Goal: Task Accomplishment & Management: Manage account settings

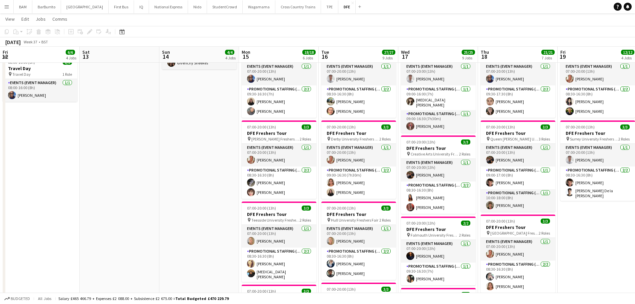
scroll to position [0, 255]
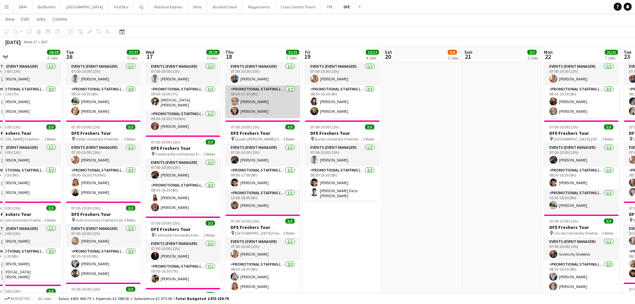
click at [285, 110] on app-card-role "Promotional Staffing (Brand Ambassadors) 2/2 09:30-17:30 (8h) Chloe Birtwell Fr…" at bounding box center [262, 101] width 75 height 32
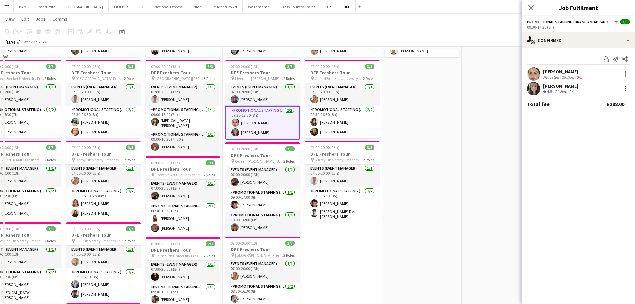
scroll to position [167, 0]
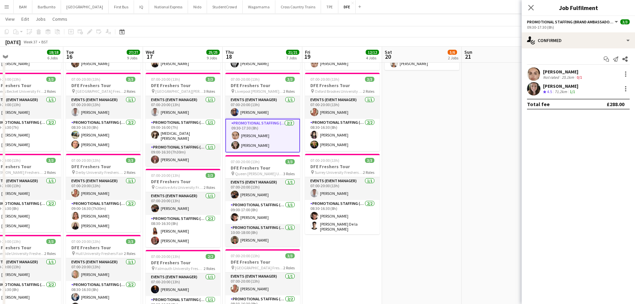
click at [560, 78] on div "25.1km" at bounding box center [567, 77] width 15 height 5
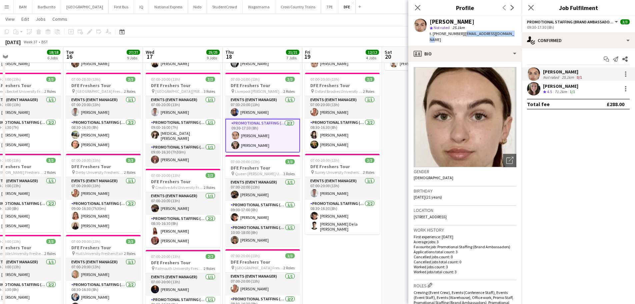
drag, startPoint x: 462, startPoint y: 34, endPoint x: 521, endPoint y: 35, distance: 59.0
click at [521, 35] on app-profile-header "Chloe Birtwell star Not rated 25.1km t. +447399395908 | chloebirtwell6@gmail.com" at bounding box center [464, 31] width 113 height 30
copy span "chloebirtwell6@gmail.com"
click at [554, 92] on div "71.2km" at bounding box center [560, 92] width 15 height 6
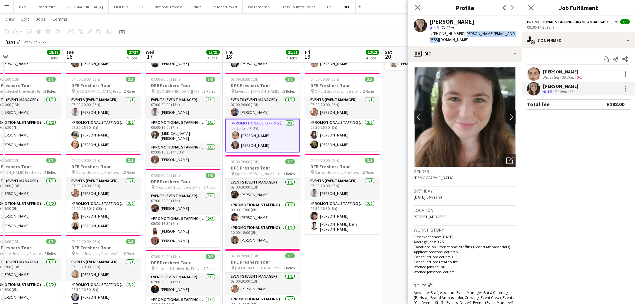
drag, startPoint x: 461, startPoint y: 33, endPoint x: 512, endPoint y: 33, distance: 50.3
click at [512, 33] on div "Francesca Mellor star 4.5 71.2km t. +447812014037 | frankie_mellor@hotmail.com" at bounding box center [464, 31] width 113 height 30
copy span "frankie_mellor@hotmail.com"
drag, startPoint x: 420, startPoint y: 5, endPoint x: 417, endPoint y: 12, distance: 8.1
click at [420, 5] on icon at bounding box center [417, 7] width 5 height 5
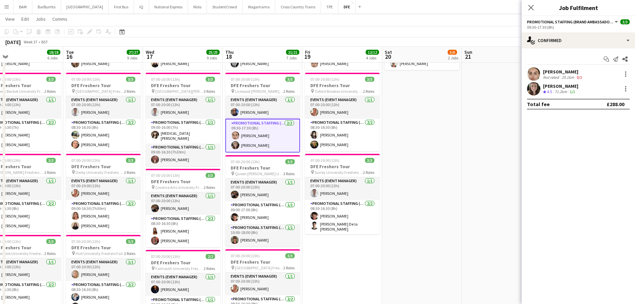
drag, startPoint x: 413, startPoint y: 34, endPoint x: 416, endPoint y: 36, distance: 3.4
click at [413, 34] on app-toolbar "Copy Paste Paste Ctrl+V Paste with crew Ctrl+Shift+V Paste linked Job Delete Gr…" at bounding box center [317, 31] width 635 height 11
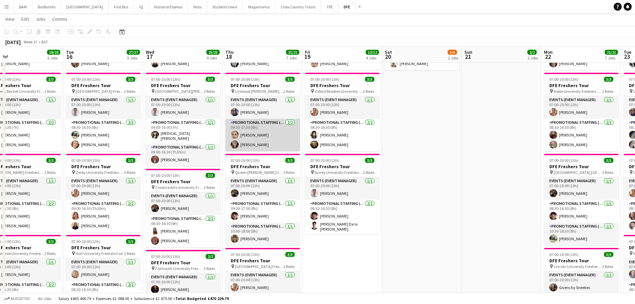
click at [272, 138] on app-card-role "Promotional Staffing (Brand Ambassadors) 2/2 09:30-17:30 (8h) Chloe Birtwell Fr…" at bounding box center [262, 135] width 75 height 32
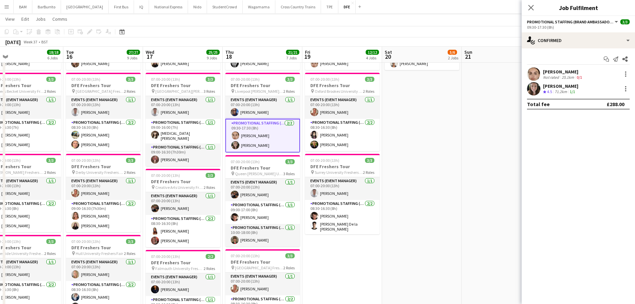
click at [603, 85] on div "Francesca Mellor Crew rating 4.5 71.2km 1/1" at bounding box center [578, 88] width 113 height 13
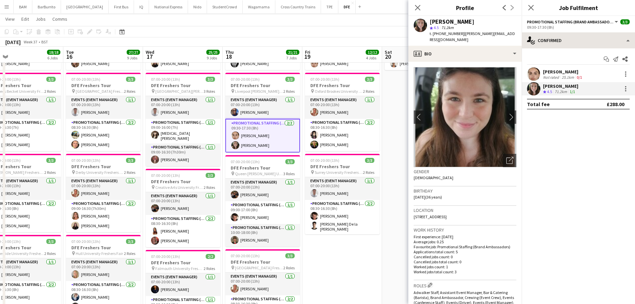
drag, startPoint x: 460, startPoint y: 34, endPoint x: 531, endPoint y: 34, distance: 70.7
click at [531, 34] on body "Menu Boards Boards Boards All jobs Status Workforce Workforce My Workforce Recr…" at bounding box center [317, 295] width 635 height 925
drag, startPoint x: 510, startPoint y: 32, endPoint x: 623, endPoint y: 62, distance: 116.8
click at [461, 35] on span "| frankie_mellor@hotmail.com" at bounding box center [472, 36] width 85 height 11
copy span "frankie_mellor@hotmail.com"
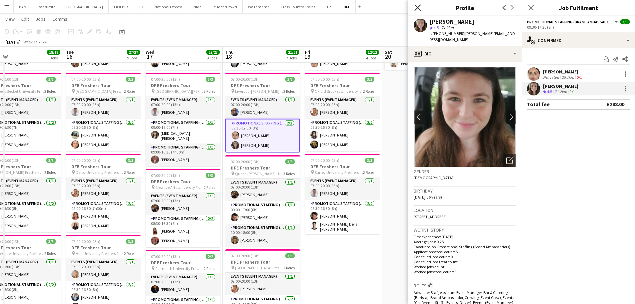
drag, startPoint x: 413, startPoint y: 4, endPoint x: 417, endPoint y: 9, distance: 5.5
click at [413, 5] on div "Close pop-in" at bounding box center [417, 7] width 19 height 15
click at [417, 9] on icon "Close pop-in" at bounding box center [417, 7] width 6 height 6
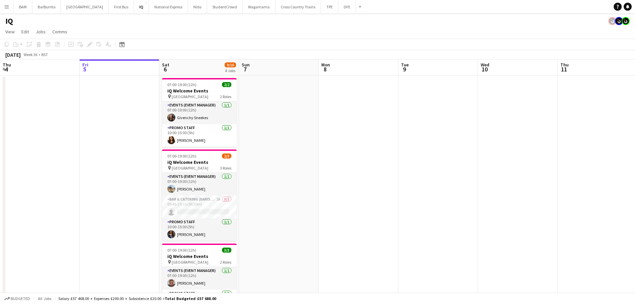
click at [319, 44] on app-toolbar "Copy Paste Paste Ctrl+V Paste with crew Ctrl+Shift+V Paste linked Job Delete Gr…" at bounding box center [317, 44] width 635 height 11
click at [338, 8] on button "DFE Close" at bounding box center [347, 6] width 18 height 13
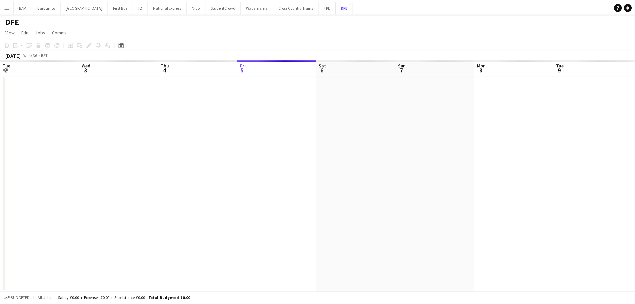
scroll to position [0, 159]
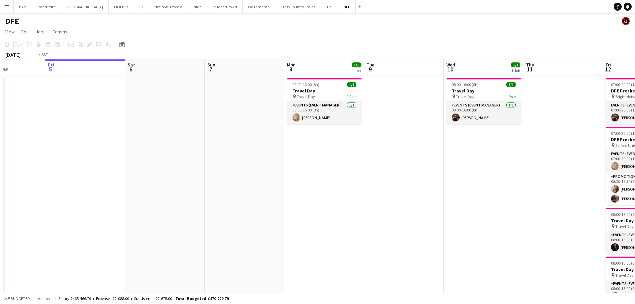
drag, startPoint x: 493, startPoint y: 138, endPoint x: 138, endPoint y: 130, distance: 355.0
click at [138, 130] on app-calendar-viewport "Tue 2 32/32 1 Job Wed 3 Thu 4 Fri 5 Sat 6 Sun 7 Mon 8 1/1 1 Job Tue 9 Wed 10 1/…" at bounding box center [317, 234] width 635 height 350
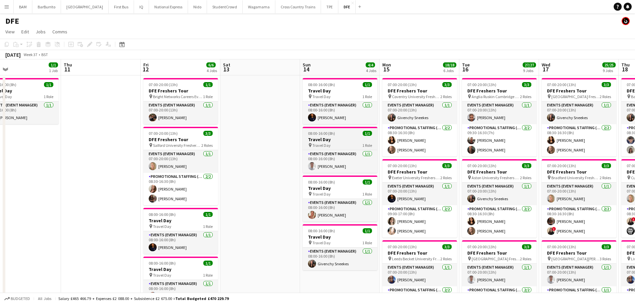
drag, startPoint x: 429, startPoint y: 142, endPoint x: 47, endPoint y: 131, distance: 382.0
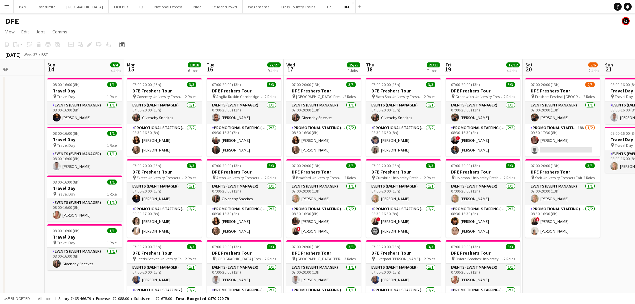
scroll to position [0, 196]
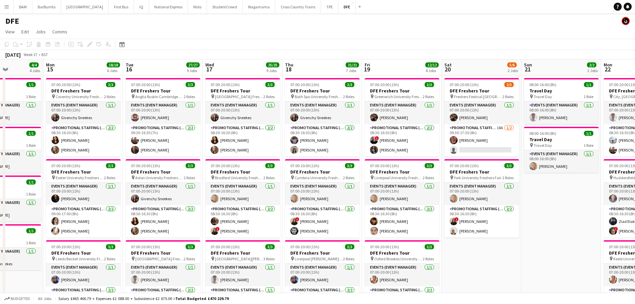
drag, startPoint x: 273, startPoint y: 141, endPoint x: 260, endPoint y: 140, distance: 13.7
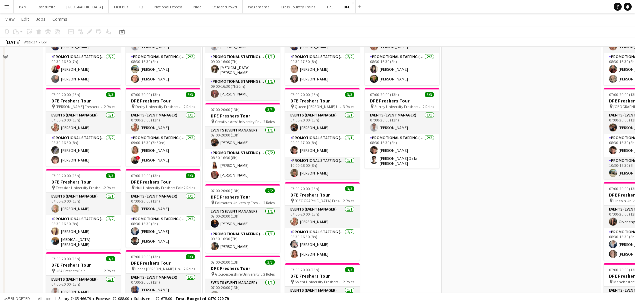
scroll to position [233, 0]
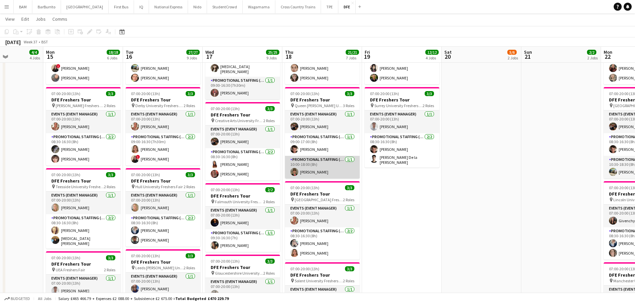
click at [335, 161] on app-card-role "Promotional Staffing (Brand Ambassadors) 1/1 10:00-18:00 (8h) Heather Jardine" at bounding box center [322, 167] width 75 height 23
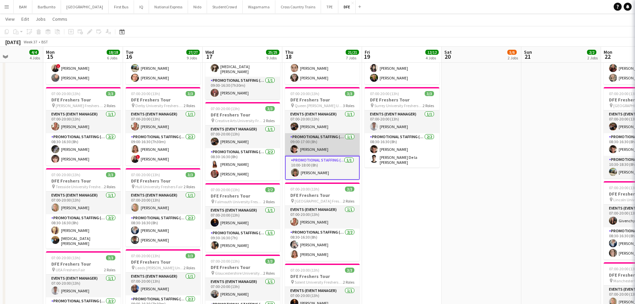
click at [333, 150] on app-card-role "Promotional Staffing (Brand Ambassadors) 1/1 09:00-17:00 (8h) Sebastian Hill" at bounding box center [322, 144] width 75 height 23
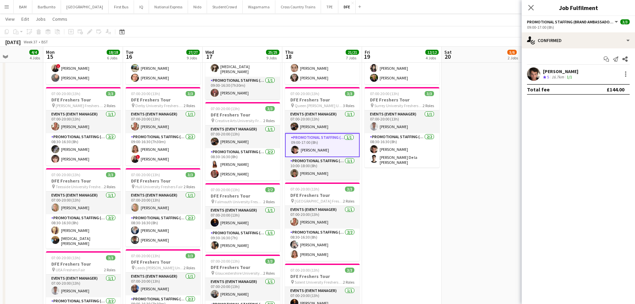
click at [601, 74] on div "Sebastian Hill Crew rating 5 16.7km 1/1" at bounding box center [578, 73] width 113 height 13
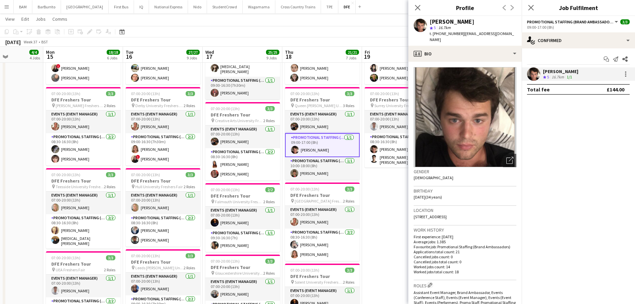
drag, startPoint x: 461, startPoint y: 34, endPoint x: 511, endPoint y: 34, distance: 50.0
click at [511, 34] on div "Sebastian Hill star 5 16.7km t. +447890064163 | sebastian_hill@hotmail.co.uk" at bounding box center [464, 31] width 113 height 30
copy span "sebastian_hill@hotmail.co.uk"
drag, startPoint x: 343, startPoint y: 167, endPoint x: 379, endPoint y: 164, distance: 35.8
click at [343, 167] on app-card-role "Promotional Staffing (Brand Ambassadors) 1/1 10:00-18:00 (8h) Heather Jardine" at bounding box center [322, 168] width 75 height 23
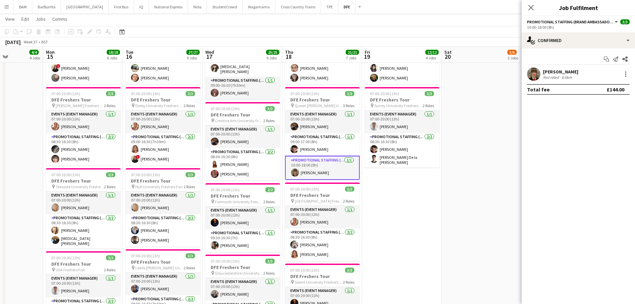
click at [579, 70] on div "Heather Jardine Not rated 8.6km" at bounding box center [578, 73] width 113 height 13
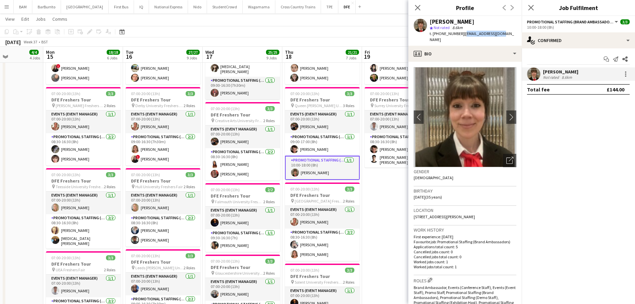
drag, startPoint x: 462, startPoint y: 33, endPoint x: 512, endPoint y: 34, distance: 49.7
click at [500, 33] on div "Heather Jardine star Not rated 8.6km t. +447752176625 | hevaj9@hotmail.com" at bounding box center [464, 31] width 113 height 30
copy span "hevaj9@hotmail.com"
click at [419, 5] on icon "Close pop-in" at bounding box center [417, 7] width 6 height 6
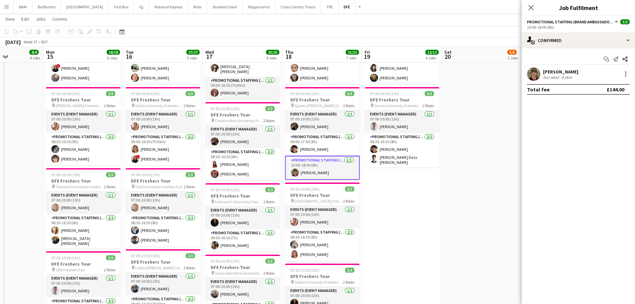
click at [401, 30] on app-toolbar "Copy Paste Paste Ctrl+V Paste with crew Ctrl+Shift+V Paste linked Job [GEOGRAPH…" at bounding box center [317, 31] width 635 height 11
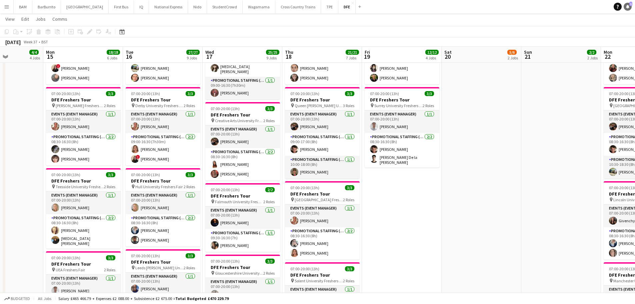
click at [628, 8] on icon "Notifications" at bounding box center [627, 7] width 4 height 4
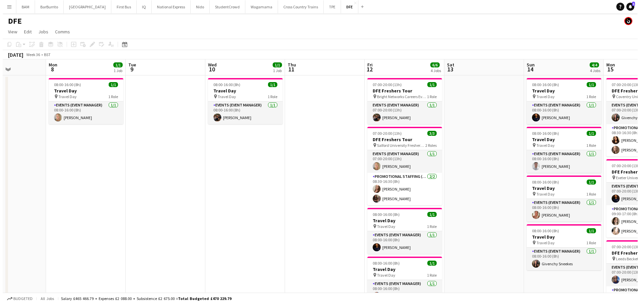
scroll to position [0, 201]
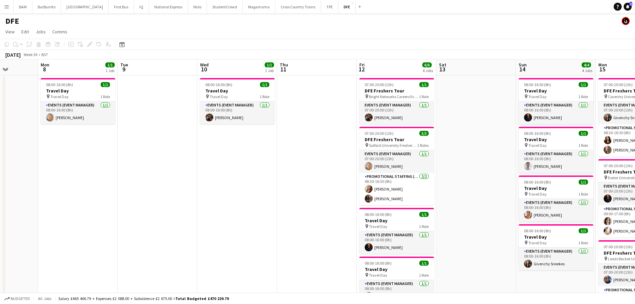
drag, startPoint x: 421, startPoint y: 135, endPoint x: 169, endPoint y: 121, distance: 252.4
click at [625, 7] on icon "Notifications" at bounding box center [627, 7] width 4 height 4
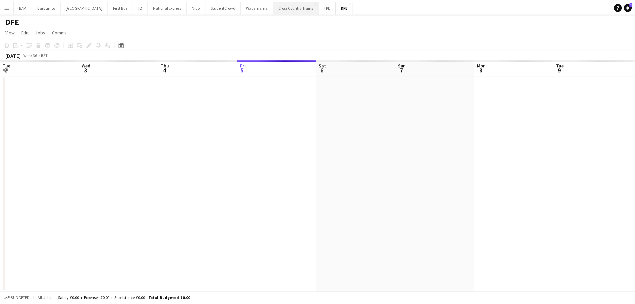
scroll to position [0, 159]
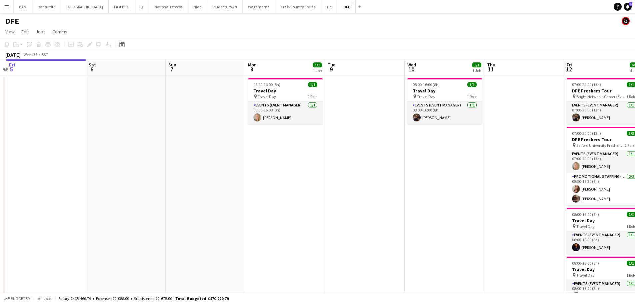
drag, startPoint x: 249, startPoint y: 126, endPoint x: 223, endPoint y: 125, distance: 25.3
click at [223, 126] on app-calendar-viewport "Tue 2 32/32 1 Job Wed 3 Thu 4 Fri 5 Sat 6 Sun 7 Mon 8 1/1 1 Job Tue 9 Wed 10 1/…" at bounding box center [317, 234] width 635 height 350
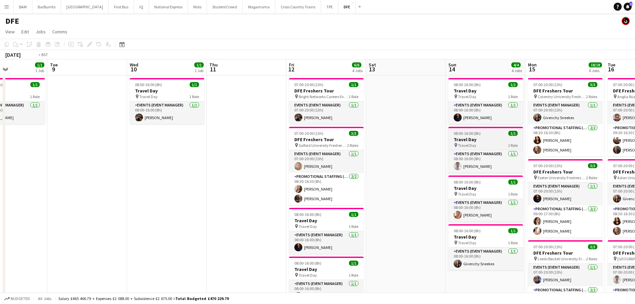
drag, startPoint x: 443, startPoint y: 141, endPoint x: 335, endPoint y: 133, distance: 108.2
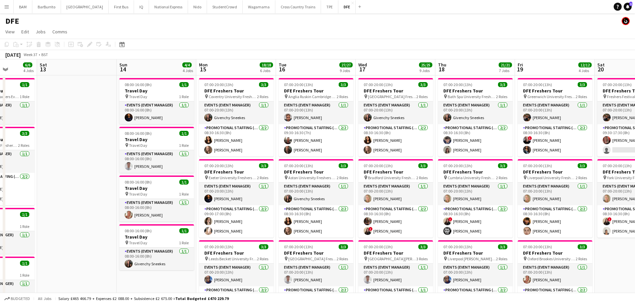
drag, startPoint x: 464, startPoint y: 142, endPoint x: 291, endPoint y: 137, distance: 173.0
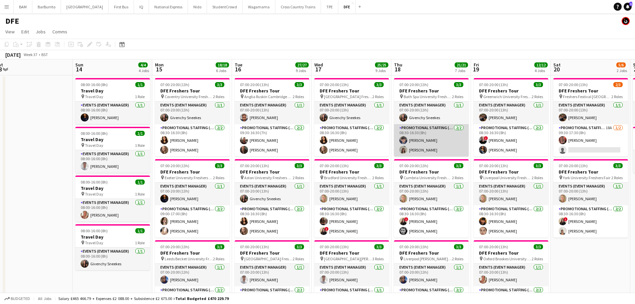
drag, startPoint x: 493, startPoint y: 145, endPoint x: 451, endPoint y: 154, distance: 42.9
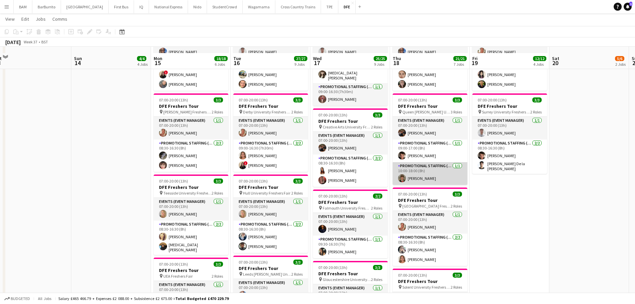
scroll to position [233, 0]
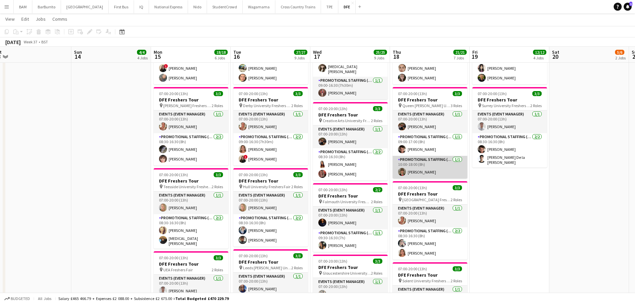
click at [451, 171] on app-card-role "Promotional Staffing (Brand Ambassadors) 1/1 10:00-18:00 (8h) Heather Jardine" at bounding box center [430, 167] width 75 height 23
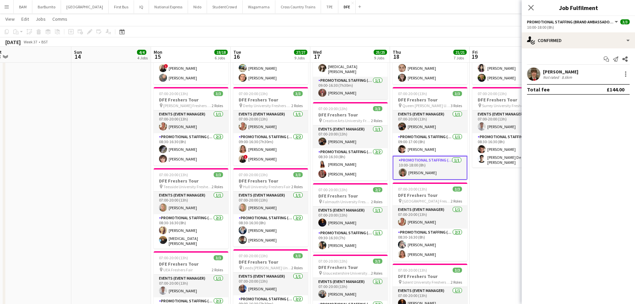
click at [550, 81] on div "Heather Jardine Not rated 8.6km" at bounding box center [578, 73] width 113 height 13
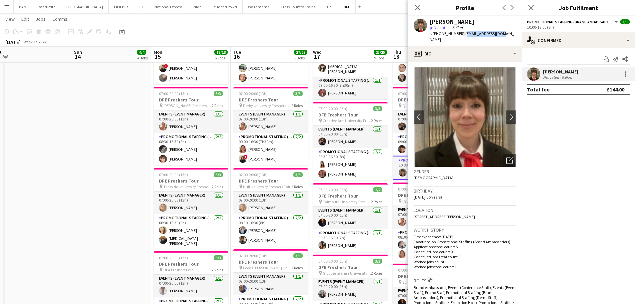
drag, startPoint x: 462, startPoint y: 34, endPoint x: 637, endPoint y: 57, distance: 177.1
click at [499, 33] on div "Heather Jardine star Not rated 8.6km t. +447752176625 | hevaj9@hotmail.com" at bounding box center [464, 31] width 113 height 30
copy span "hevaj9@hotmail.com"
click at [404, 149] on app-user-avatar at bounding box center [402, 149] width 8 height 8
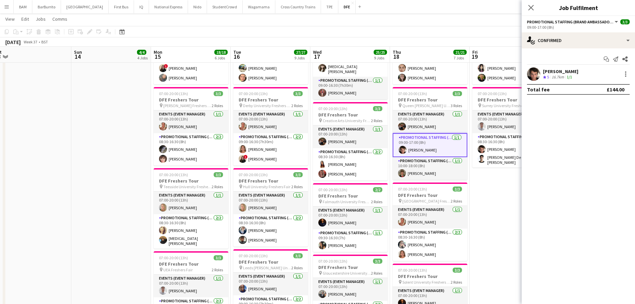
click at [568, 76] on app-skills-label "1/1" at bounding box center [569, 76] width 5 height 5
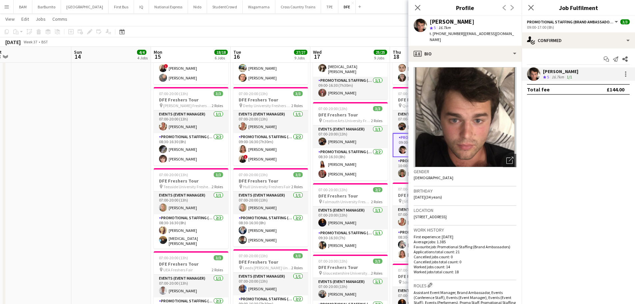
drag, startPoint x: 462, startPoint y: 34, endPoint x: 513, endPoint y: 34, distance: 51.3
click at [513, 34] on div "Sebastian Hill star 5 16.7km t. +447890064163 | sebastian_hill@hotmail.co.uk" at bounding box center [464, 31] width 113 height 30
copy span "sebastian_hill@hotmail.co.uk"
drag, startPoint x: 403, startPoint y: 124, endPoint x: 409, endPoint y: 124, distance: 6.3
click at [403, 124] on app-user-avatar at bounding box center [402, 126] width 8 height 8
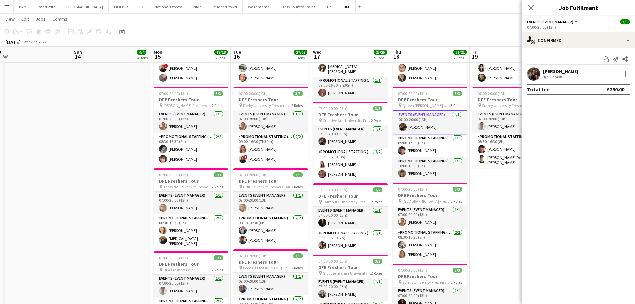
drag, startPoint x: 531, startPoint y: 5, endPoint x: 477, endPoint y: 7, distance: 53.7
click at [531, 5] on icon "Close pop-in" at bounding box center [530, 7] width 5 height 5
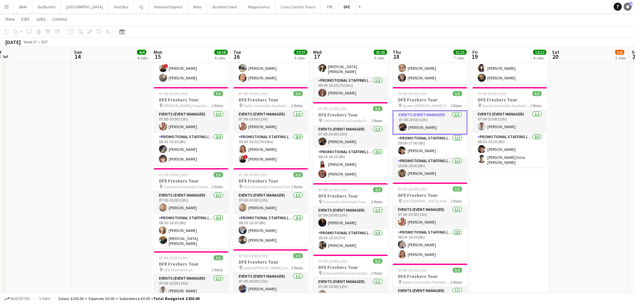
click at [624, 6] on link "Notifications 2" at bounding box center [627, 7] width 8 height 8
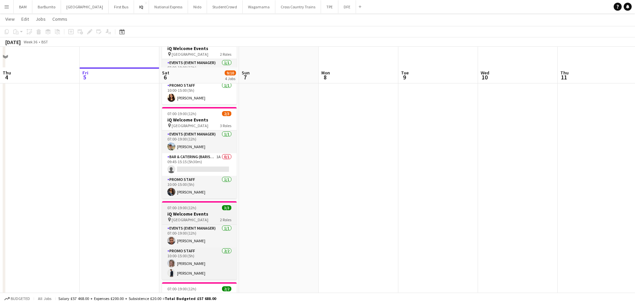
scroll to position [67, 0]
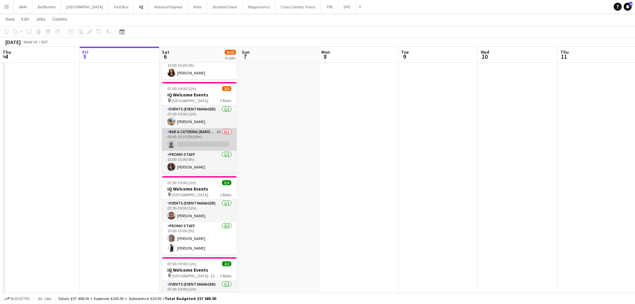
click at [221, 137] on app-card-role "Bar & Catering (Barista) 1A 0/1 09:45-15:15 (5h30m) single-neutral-actions" at bounding box center [199, 139] width 75 height 23
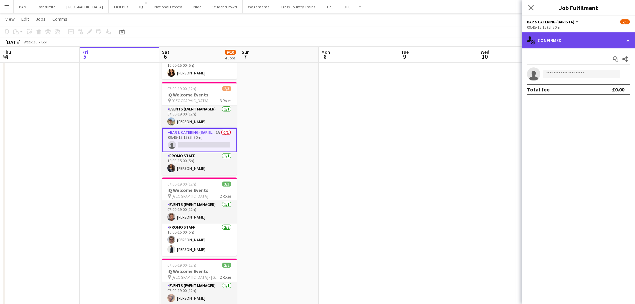
click at [573, 44] on div "single-neutral-actions-check-2 Confirmed" at bounding box center [578, 40] width 113 height 16
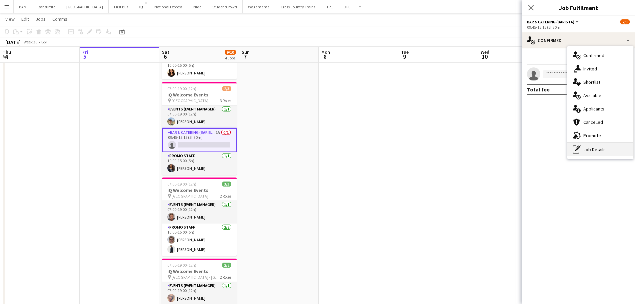
click at [612, 151] on div "pen-write Job Details" at bounding box center [600, 149] width 66 height 13
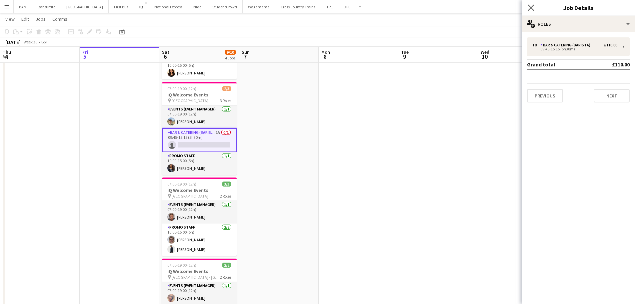
click at [527, 7] on app-icon "Close pop-in" at bounding box center [531, 8] width 10 height 10
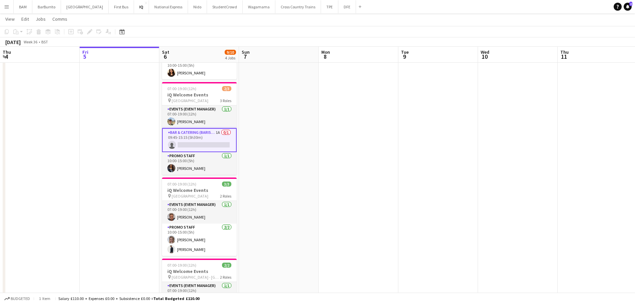
click at [208, 142] on app-card-role "Bar & Catering (Barista) 1A 0/1 09:45-15:15 (5h30m) single-neutral-actions" at bounding box center [199, 140] width 75 height 24
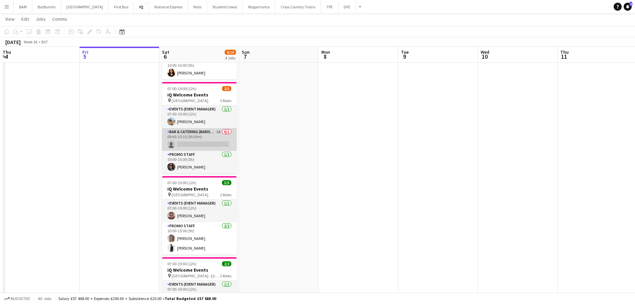
drag, startPoint x: 208, startPoint y: 142, endPoint x: 212, endPoint y: 140, distance: 4.5
click at [207, 141] on app-card-role "Bar & Catering (Barista) 1A 0/1 09:45-15:15 (5h30m) single-neutral-actions" at bounding box center [199, 139] width 75 height 23
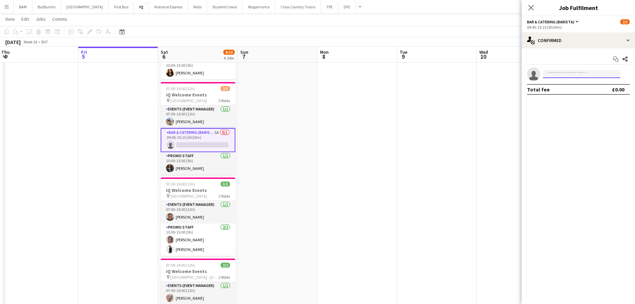
click at [558, 72] on input at bounding box center [581, 74] width 77 height 8
click at [532, 72] on icon "single-neutral-actions" at bounding box center [533, 75] width 13 height 15
click at [600, 74] on input at bounding box center [581, 74] width 77 height 8
drag, startPoint x: 628, startPoint y: 75, endPoint x: 624, endPoint y: 75, distance: 3.7
click at [628, 75] on form at bounding box center [584, 74] width 89 height 8
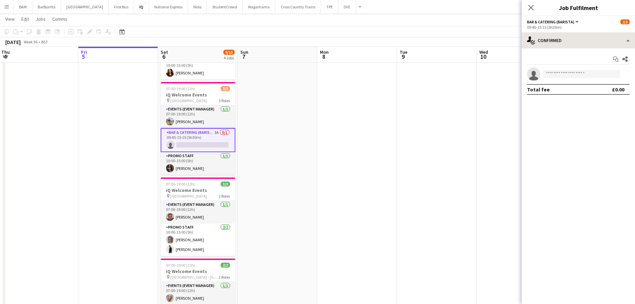
drag, startPoint x: 563, startPoint y: 51, endPoint x: 559, endPoint y: 46, distance: 6.8
click at [563, 50] on div "Start chat Share single-neutral-actions Total fee £0.00" at bounding box center [578, 74] width 113 height 52
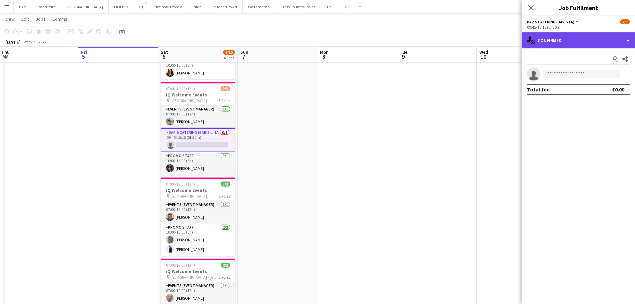
click at [559, 45] on div "single-neutral-actions-check-2 Confirmed" at bounding box center [578, 40] width 113 height 16
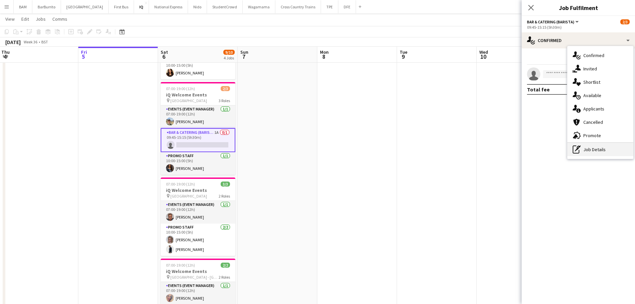
click at [592, 148] on div "pen-write Job Details" at bounding box center [600, 149] width 66 height 13
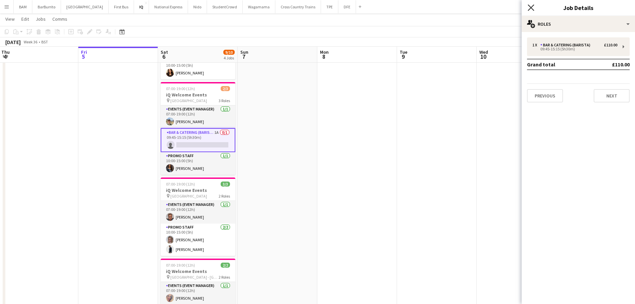
click at [531, 6] on icon "Close pop-in" at bounding box center [531, 7] width 6 height 6
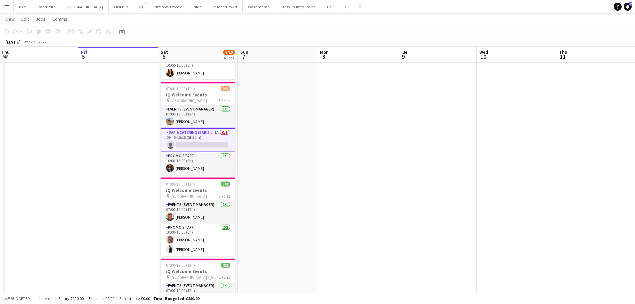
click at [213, 137] on app-card-role "Bar & Catering (Barista) 1A 0/1 09:45-15:15 (5h30m) single-neutral-actions" at bounding box center [198, 140] width 75 height 24
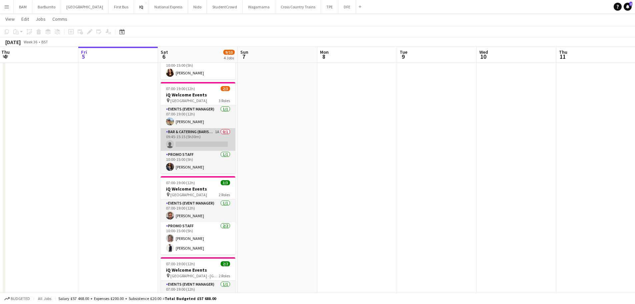
click at [216, 138] on app-card-role "Bar & Catering (Barista) 1A 0/1 09:45-15:15 (5h30m) single-neutral-actions" at bounding box center [198, 139] width 75 height 23
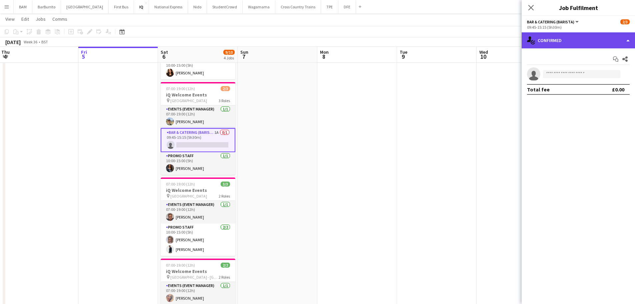
click at [558, 43] on div "single-neutral-actions-check-2 Confirmed" at bounding box center [578, 40] width 113 height 16
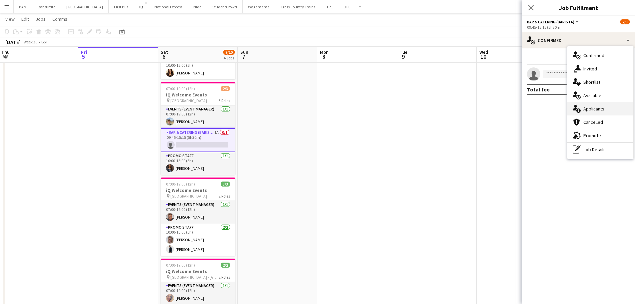
click at [605, 108] on div "single-neutral-actions-information Applicants" at bounding box center [600, 108] width 66 height 13
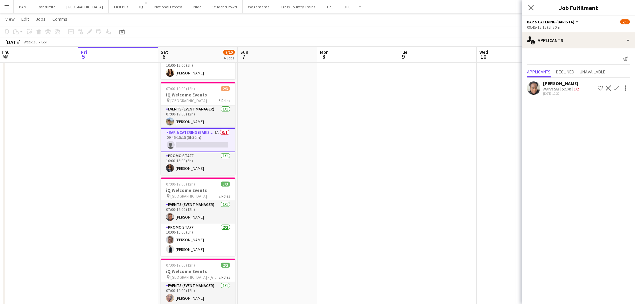
click at [535, 90] on app-user-avatar at bounding box center [533, 87] width 13 height 13
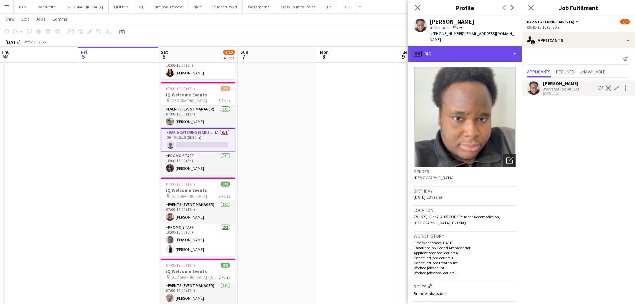
click at [473, 48] on div "profile Bio" at bounding box center [464, 54] width 113 height 16
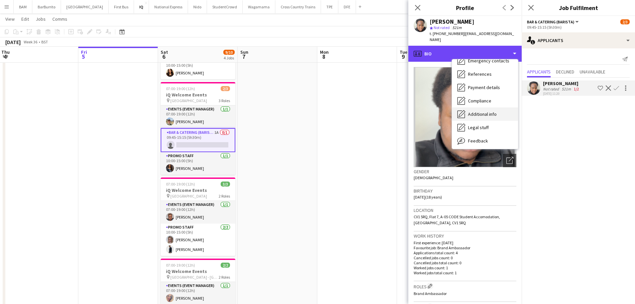
scroll to position [67, 0]
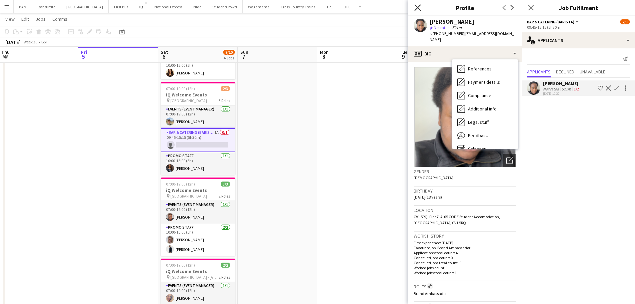
click at [418, 6] on icon "Close pop-in" at bounding box center [417, 7] width 6 height 6
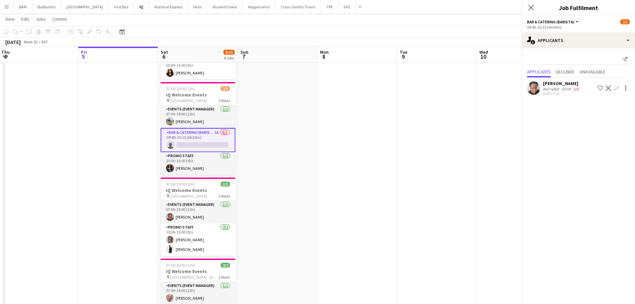
click at [394, 24] on app-page-menu "View Day view expanded Day view collapsed Month view Date picker Jump to today …" at bounding box center [317, 19] width 635 height 13
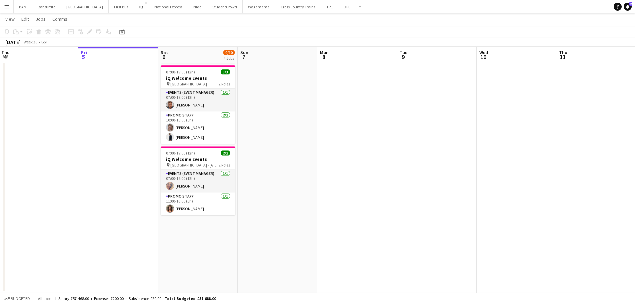
scroll to position [178, 0]
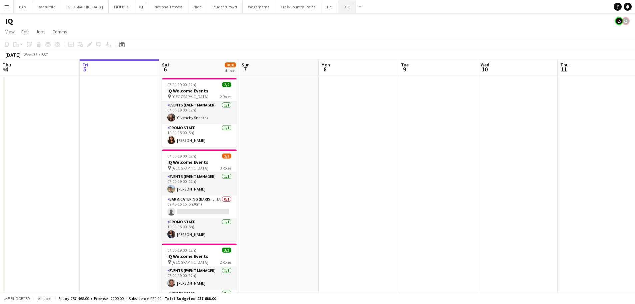
click at [338, 9] on button "DFE Close" at bounding box center [347, 6] width 18 height 13
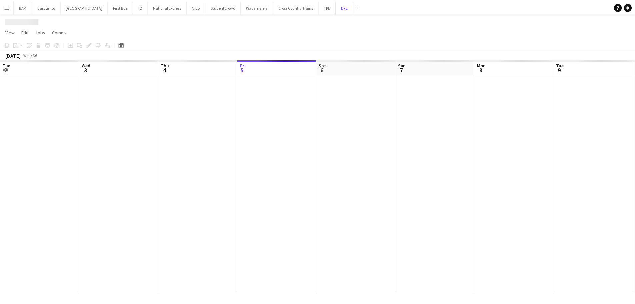
scroll to position [0, 159]
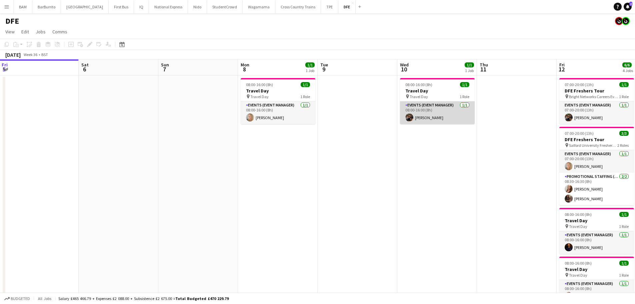
drag, startPoint x: 487, startPoint y: 107, endPoint x: 175, endPoint y: 104, distance: 312.6
click at [169, 105] on app-calendar-viewport "Tue 2 32/32 1 Job Wed 3 Thu 4 Fri 5 Sat 6 Sun 7 Mon 8 1/1 1 Job Tue 9 Wed 10 1/…" at bounding box center [317, 234] width 635 height 350
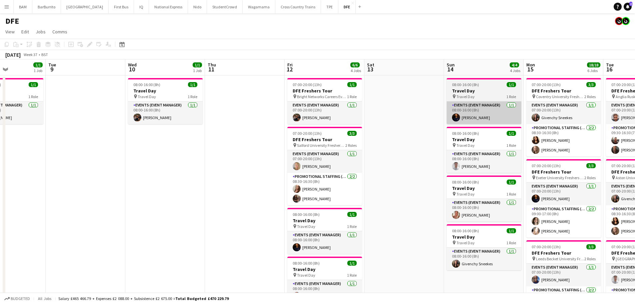
drag, startPoint x: 351, startPoint y: 118, endPoint x: 235, endPoint y: 117, distance: 116.3
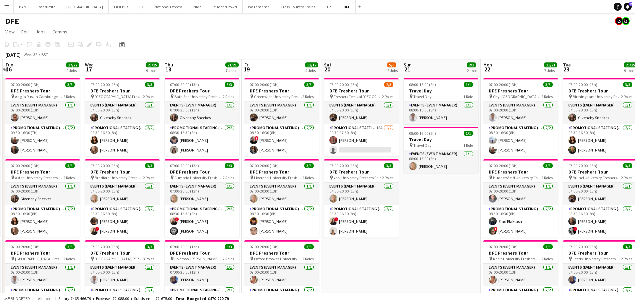
drag, startPoint x: 439, startPoint y: 133, endPoint x: 104, endPoint y: 123, distance: 335.1
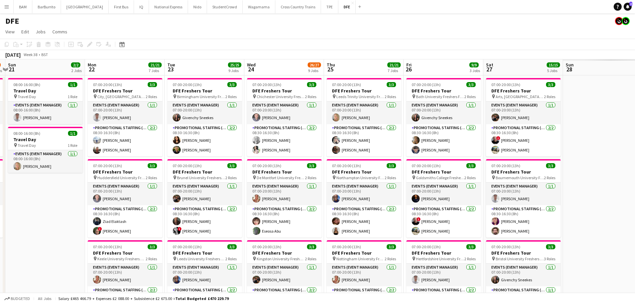
scroll to position [0, 182]
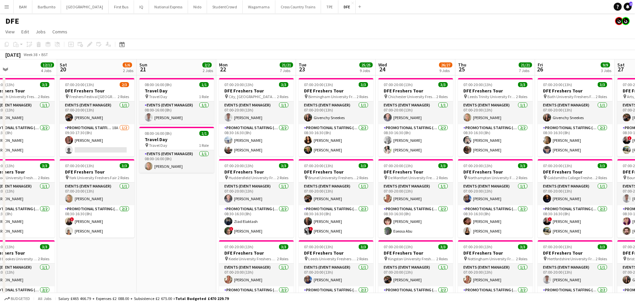
drag, startPoint x: 363, startPoint y: 144, endPoint x: 223, endPoint y: 139, distance: 139.4
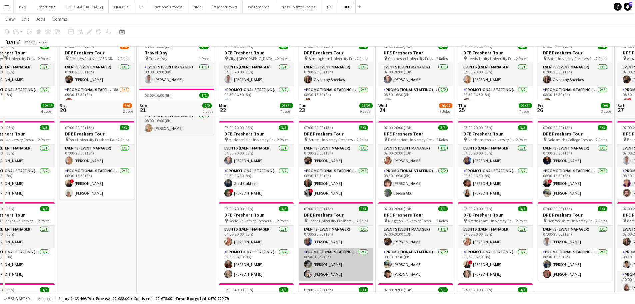
scroll to position [33, 0]
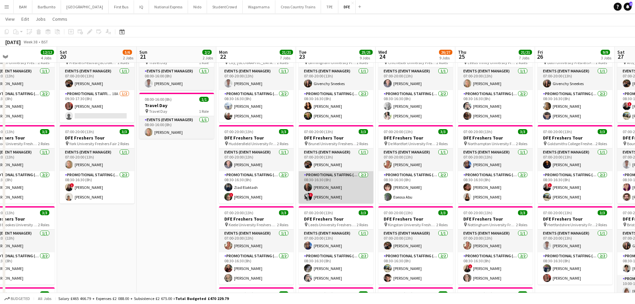
click at [343, 193] on app-card-role "Promotional Staffing (Brand Ambassadors) 2/2 08:30-16:30 (8h) Colin Marshall ! …" at bounding box center [336, 187] width 75 height 32
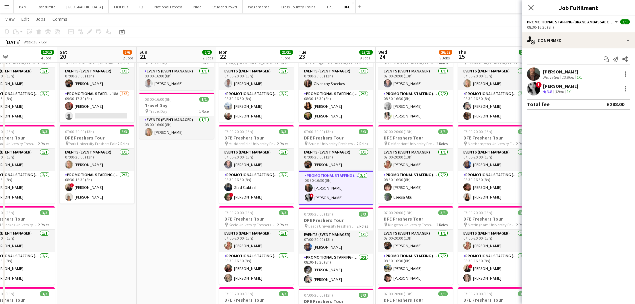
click at [576, 90] on div "! sara kabeer Crew rating 3.8 32km 1/1" at bounding box center [578, 88] width 113 height 13
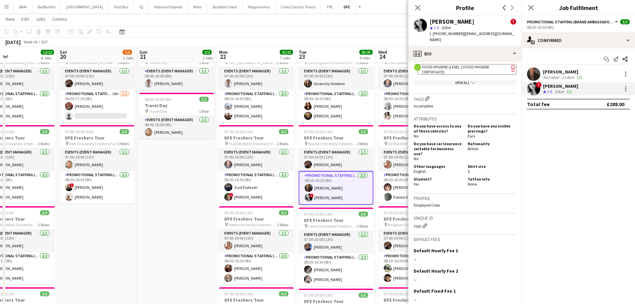
scroll to position [400, 0]
click at [466, 64] on span "Food Hygiene (Level 2 Food Hygiene Certificate)" at bounding box center [455, 69] width 67 height 10
click at [225, 32] on app-toolbar "Copy Paste Paste Ctrl+V Paste with crew Ctrl+Shift+V Paste linked Job Delete Gr…" at bounding box center [317, 31] width 635 height 11
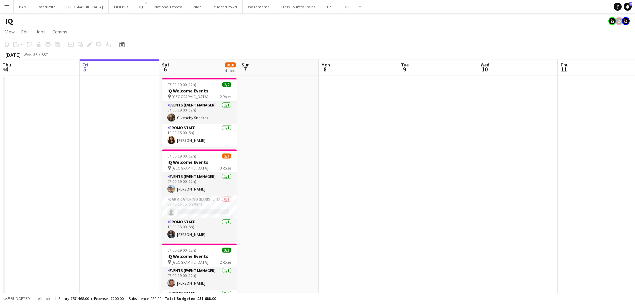
drag, startPoint x: 295, startPoint y: 107, endPoint x: 170, endPoint y: 64, distance: 131.4
click at [151, 98] on app-calendar-viewport "Tue 2 Wed 3 Thu 4 Fri 5 Sat 6 9/10 4 Jobs Sun 7 Mon 8 Tue 9 Wed 10 Thu 11 Fri 1…" at bounding box center [317, 264] width 635 height 411
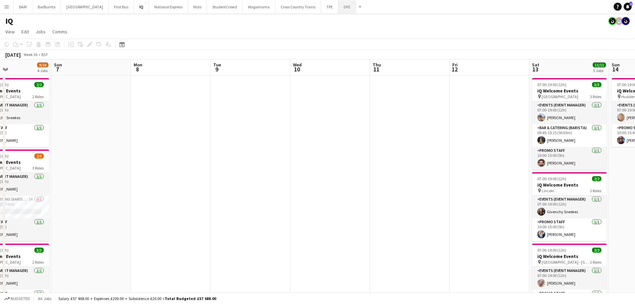
click at [338, 8] on button "DFE Close" at bounding box center [347, 6] width 18 height 13
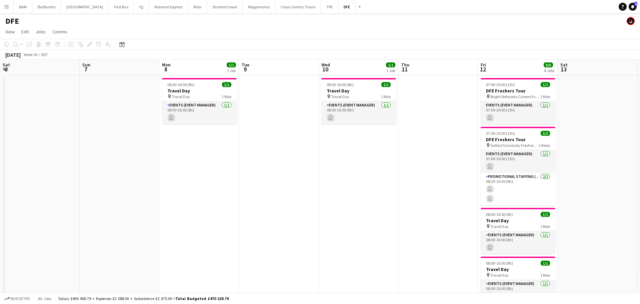
click at [134, 124] on app-calendar-viewport "Thu 4 Fri 5 Sat 6 Sun 7 Mon 8 1/1 1 Job Tue 9 Wed 10 1/1 1 Job Thu 11 Fri 12 6/…" at bounding box center [320, 234] width 640 height 350
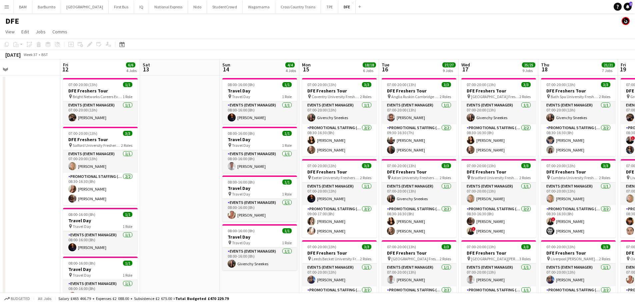
scroll to position [0, 258]
drag, startPoint x: 413, startPoint y: 150, endPoint x: 160, endPoint y: 145, distance: 253.3
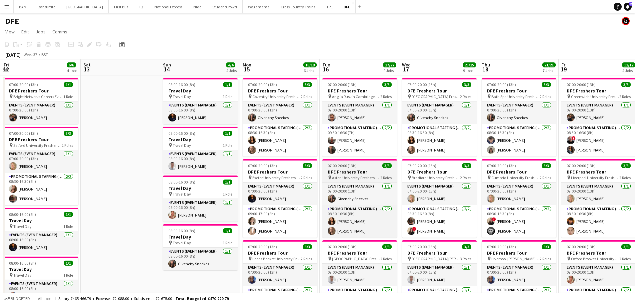
drag, startPoint x: 444, startPoint y: 156, endPoint x: 378, endPoint y: 161, distance: 66.5
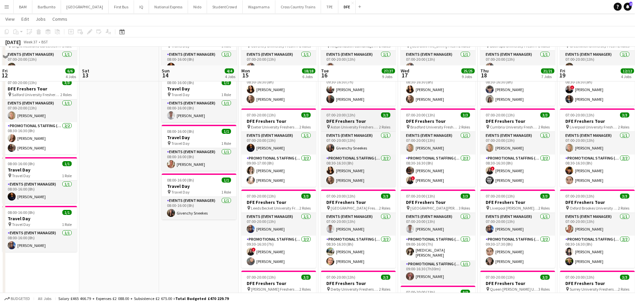
scroll to position [133, 0]
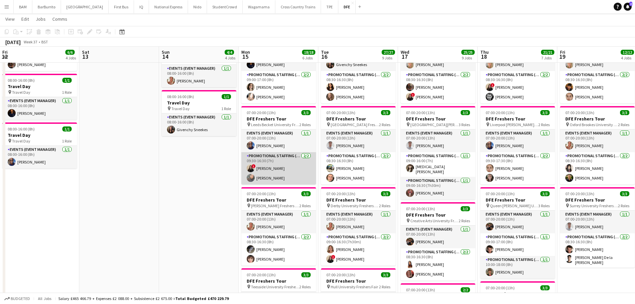
click at [306, 172] on app-card-role "Promotional Staffing (Brand Ambassadors) 2/2 09:30-16:30 (7h) ! Ione Smith Li-Q…" at bounding box center [278, 168] width 75 height 32
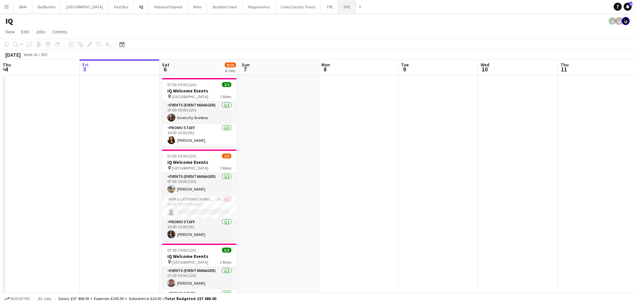
click at [338, 12] on button "DFE Close" at bounding box center [347, 6] width 18 height 13
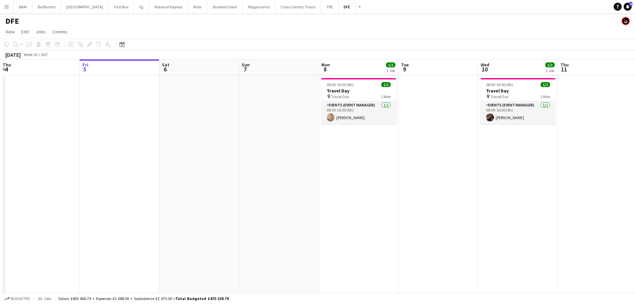
drag, startPoint x: 406, startPoint y: 128, endPoint x: 284, endPoint y: 128, distance: 122.6
click at [188, 123] on app-calendar-viewport "Tue 2 32/32 1 Job Wed 3 Thu 4 Fri 5 Sat 6 Sun 7 Mon 8 1/1 1 Job Tue 9 Wed 10 1/…" at bounding box center [317, 234] width 635 height 350
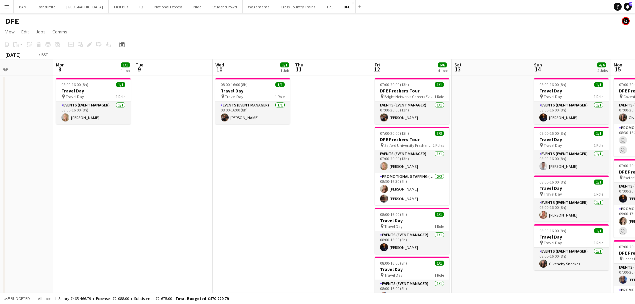
drag, startPoint x: 234, startPoint y: 123, endPoint x: 228, endPoint y: 123, distance: 5.3
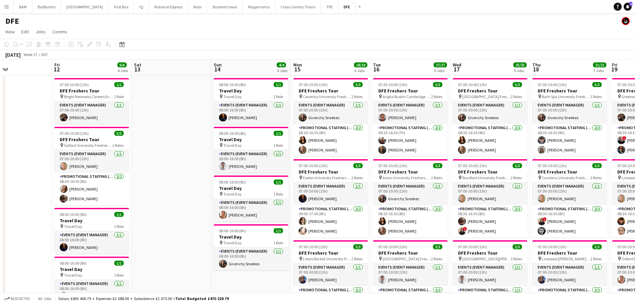
scroll to position [0, 230]
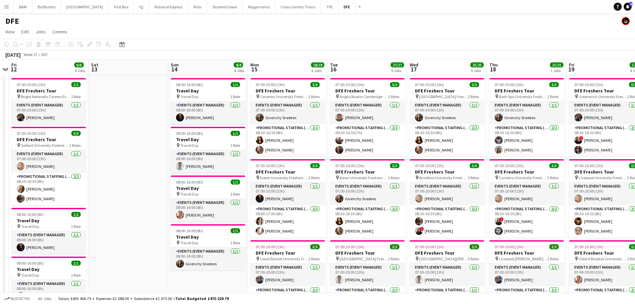
drag, startPoint x: 310, startPoint y: 132, endPoint x: 260, endPoint y: 130, distance: 50.0
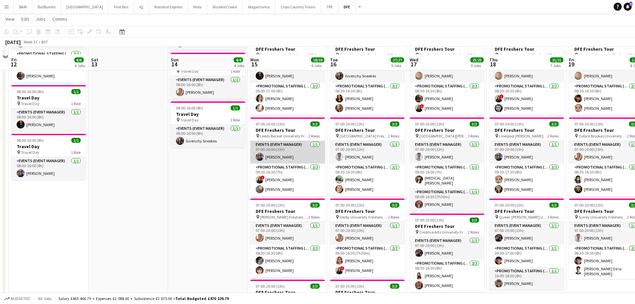
scroll to position [133, 0]
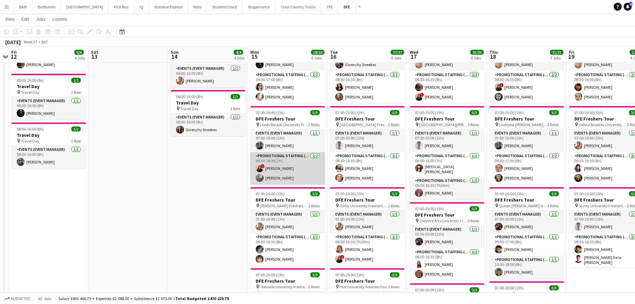
click at [305, 178] on app-card-role "Promotional Staffing (Brand Ambassadors) 2/2 09:30-16:30 (7h) ! Ione Smith Li-Q…" at bounding box center [287, 168] width 75 height 32
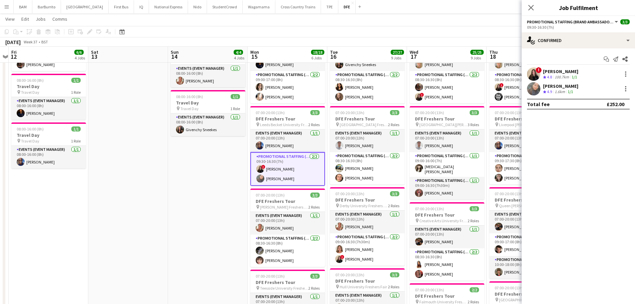
click at [585, 86] on div "Li-Quan Hoang Crew rating 4.9 1.6km 1/1" at bounding box center [578, 88] width 113 height 13
click at [560, 73] on div "Ione Smith" at bounding box center [560, 71] width 35 height 6
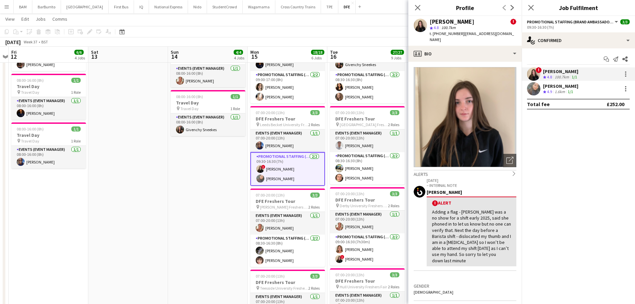
click at [561, 87] on div "[PERSON_NAME]" at bounding box center [560, 86] width 35 height 6
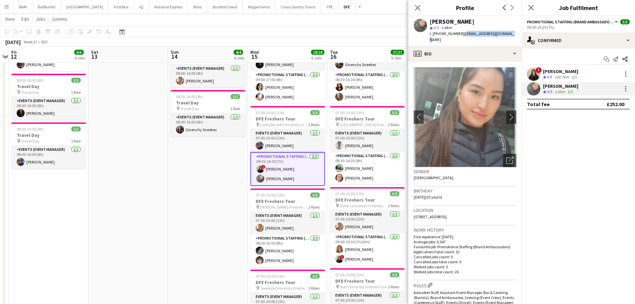
drag, startPoint x: 461, startPoint y: 34, endPoint x: 511, endPoint y: 36, distance: 50.0
click at [511, 36] on div "Li-Quan Hoang star 4.9 1.6km t. +447450273001 | misshoang92@outlook.com" at bounding box center [464, 31] width 113 height 30
copy span "misshoang92@outlook.com"
drag, startPoint x: 412, startPoint y: 9, endPoint x: 454, endPoint y: 18, distance: 42.8
click at [412, 9] on div "Close pop-in" at bounding box center [417, 7] width 19 height 15
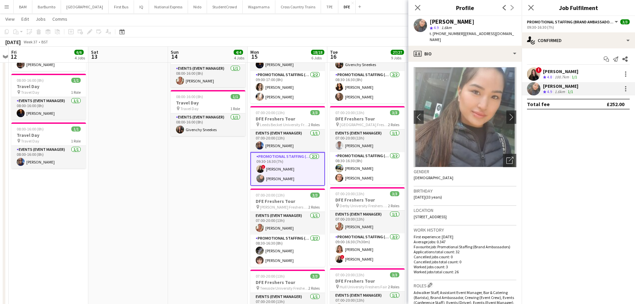
click at [341, 42] on div "September 2025 Week 37 • BST" at bounding box center [317, 41] width 635 height 9
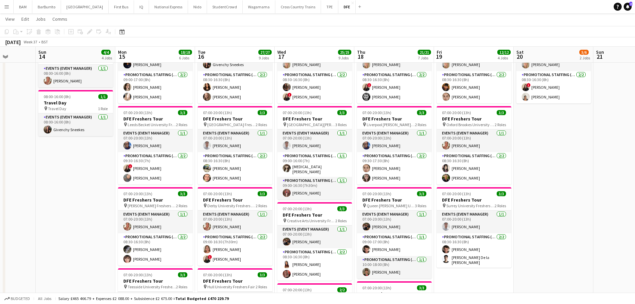
drag, startPoint x: 393, startPoint y: 135, endPoint x: 260, endPoint y: 138, distance: 133.0
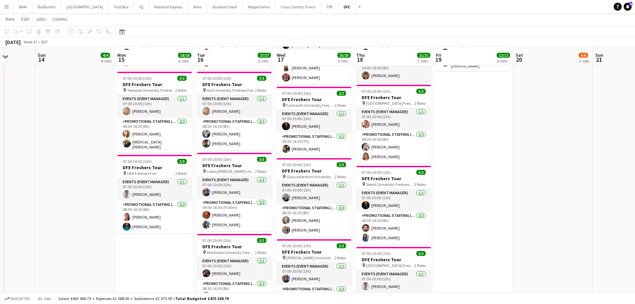
scroll to position [333, 0]
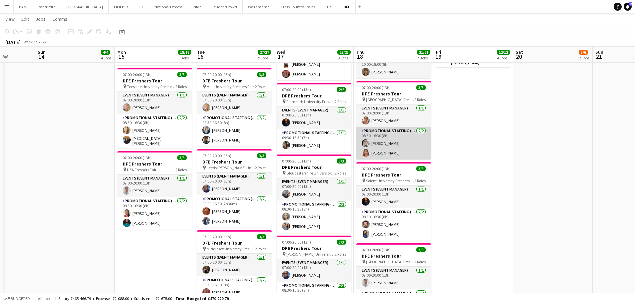
click at [401, 139] on app-card-role "Promotional Staffing (Brand Ambassadors) 2/2 08:30-16:30 (8h) Cheryl Bonser Aim…" at bounding box center [393, 143] width 75 height 32
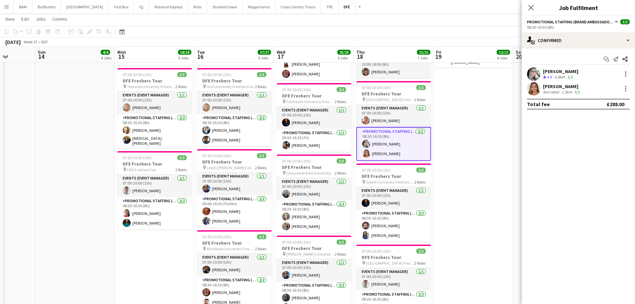
click at [564, 72] on div "Cheryl Bonser" at bounding box center [560, 71] width 35 height 6
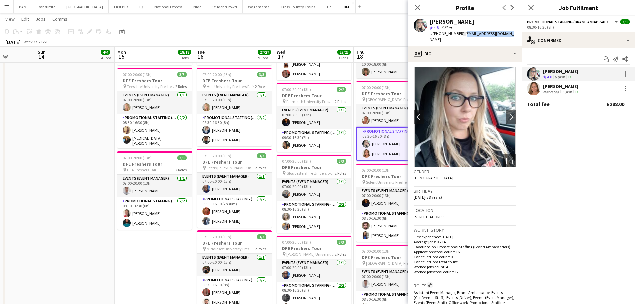
drag, startPoint x: 461, startPoint y: 33, endPoint x: 506, endPoint y: 33, distance: 45.0
click at [506, 33] on div "Cheryl Bonser star 4.8 6.8km t. +447904561868 | starcheryl@hotmail.com" at bounding box center [464, 31] width 113 height 30
copy span "starcheryl@hotmail.com"
click at [577, 90] on app-skills-label "1/1" at bounding box center [577, 91] width 5 height 5
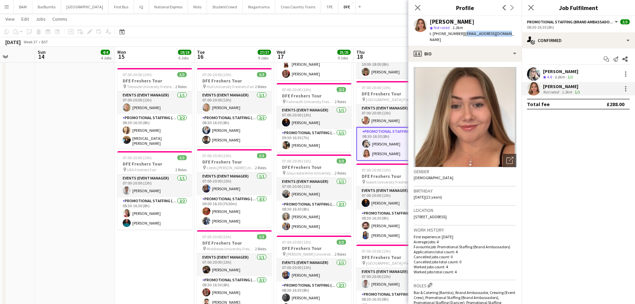
drag, startPoint x: 461, startPoint y: 34, endPoint x: 507, endPoint y: 34, distance: 45.7
click at [507, 34] on div "Aimee Murden star Not rated 1.3km t. +447511775468 | aimeemurden@gmail.com" at bounding box center [464, 31] width 113 height 30
copy span "aimeemurden@gmail.com"
drag, startPoint x: 415, startPoint y: 5, endPoint x: 414, endPoint y: 10, distance: 4.4
click at [415, 5] on icon "Close pop-in" at bounding box center [417, 7] width 5 height 5
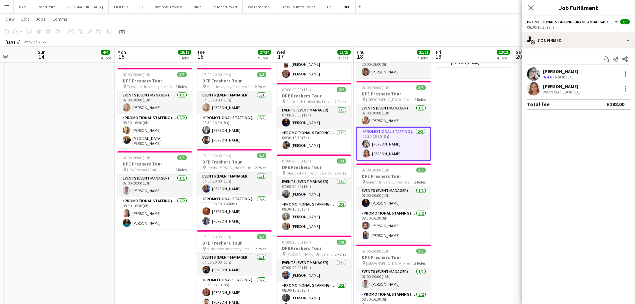
click at [396, 47] on app-board-header-date "Thu 18 21/21 7 Jobs" at bounding box center [394, 55] width 80 height 16
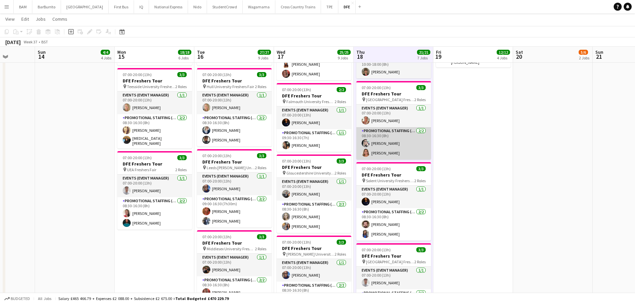
click at [384, 144] on app-card-role "Promotional Staffing (Brand Ambassadors) 2/2 08:30-16:30 (8h) Cheryl Bonser Aim…" at bounding box center [393, 143] width 75 height 32
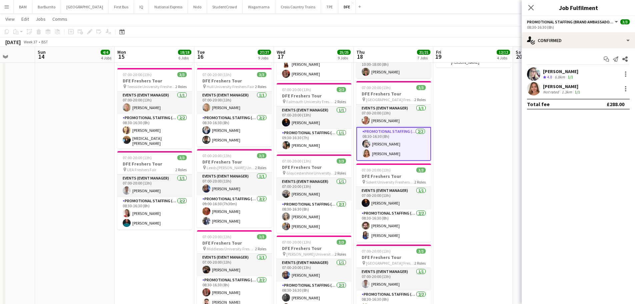
click at [579, 77] on div "Cheryl Bonser Crew rating 4.8 6.8km 1/1" at bounding box center [578, 73] width 113 height 13
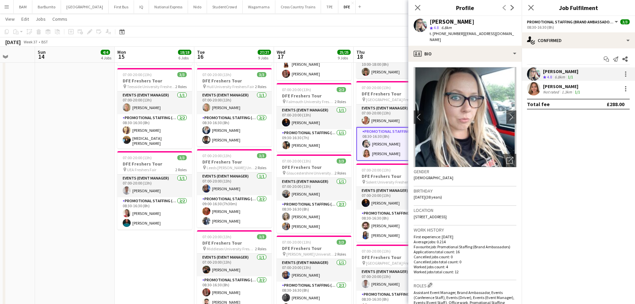
drag, startPoint x: 461, startPoint y: 33, endPoint x: 505, endPoint y: 34, distance: 44.3
click at [505, 34] on div "Cheryl Bonser star 4.8 6.8km t. +447904561868 | starcheryl@hotmail.com" at bounding box center [464, 31] width 113 height 30
copy span "starcheryl@hotmail.com"
click at [415, 5] on icon at bounding box center [417, 7] width 6 height 6
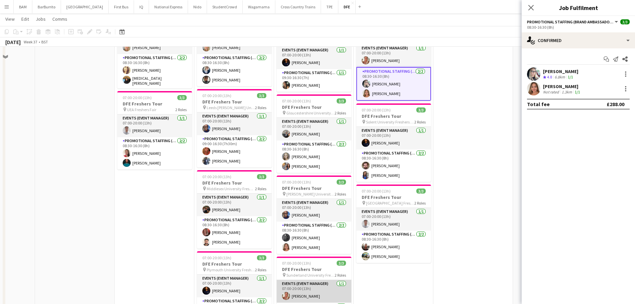
scroll to position [367, 0]
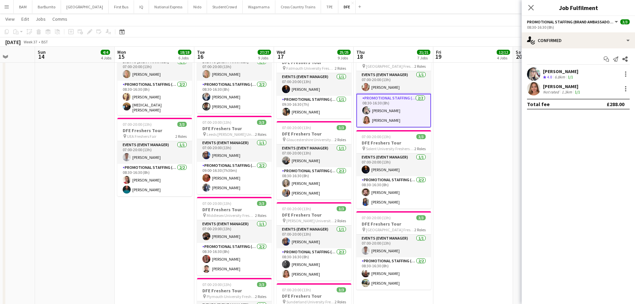
click at [572, 93] on div "1.3km" at bounding box center [566, 91] width 13 height 5
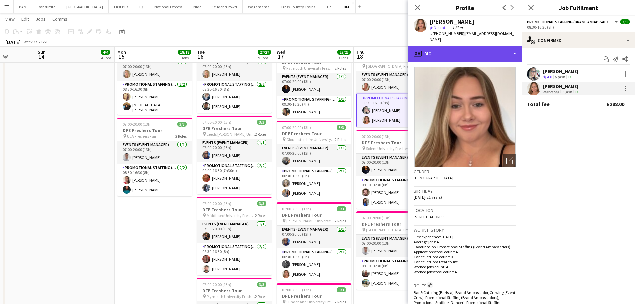
click at [469, 51] on div "profile Bio" at bounding box center [464, 54] width 113 height 16
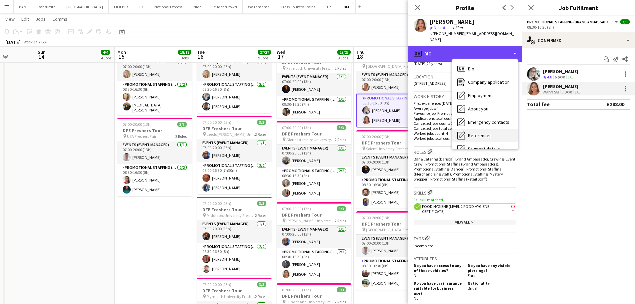
scroll to position [76, 0]
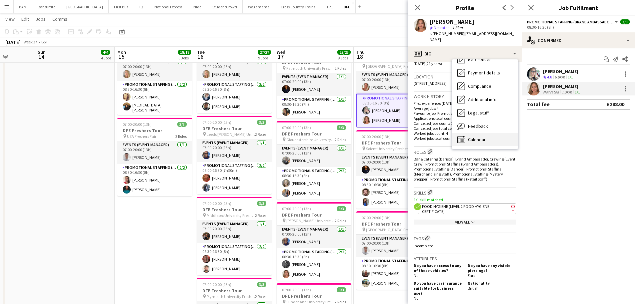
click at [480, 136] on span "Calendar" at bounding box center [477, 139] width 18 height 6
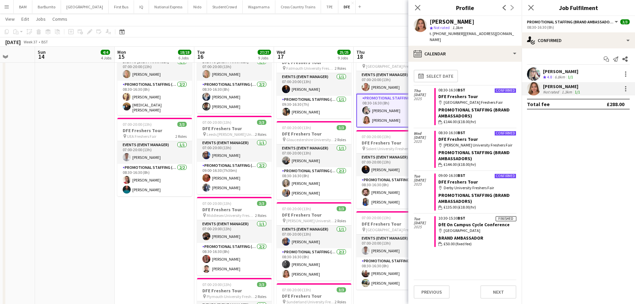
click at [337, 42] on div "September 2025 Week 37 • BST" at bounding box center [317, 41] width 635 height 9
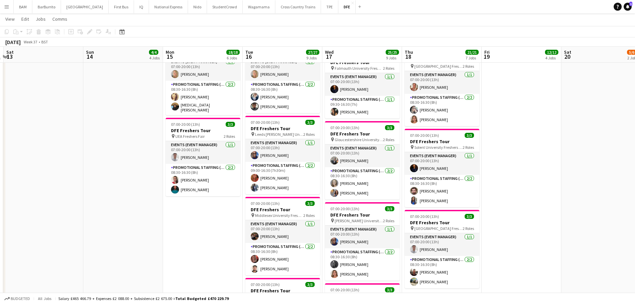
scroll to position [0, 154]
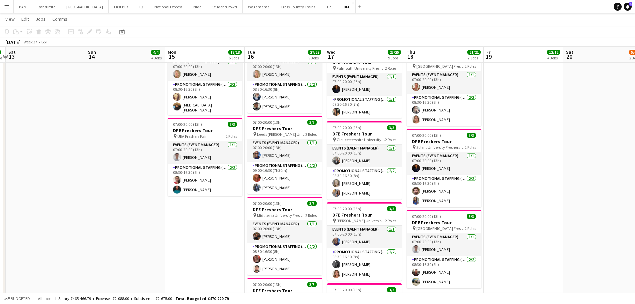
drag, startPoint x: 248, startPoint y: 115, endPoint x: 299, endPoint y: 123, distance: 51.0
click at [299, 123] on app-calendar-viewport "Thu 11 Fri 12 6/6 4 Jobs Sat 13 Sun 14 4/4 4 Jobs Mon 15 18/18 6 Jobs Tue 16 27…" at bounding box center [317, 102] width 635 height 887
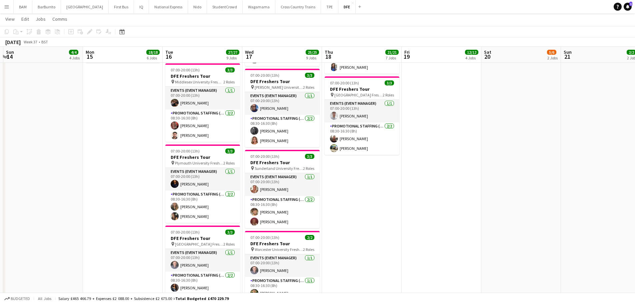
scroll to position [0, 247]
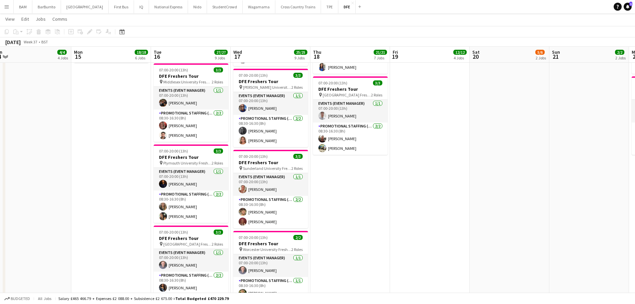
drag, startPoint x: 481, startPoint y: 196, endPoint x: 387, endPoint y: 191, distance: 93.7
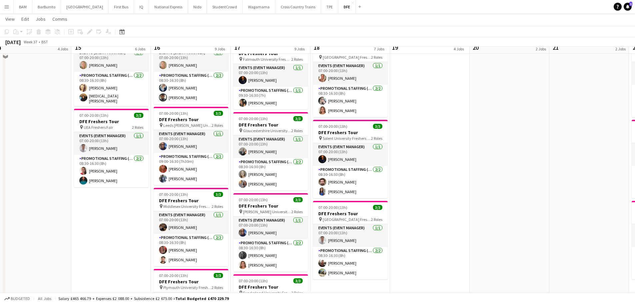
scroll to position [367, 0]
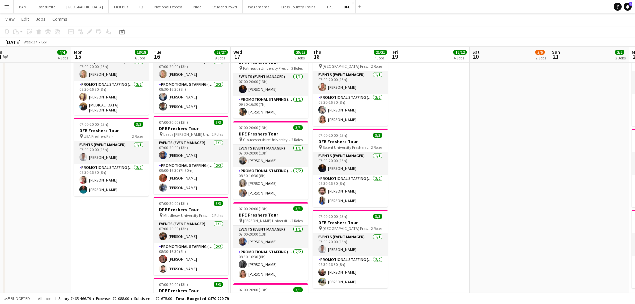
drag, startPoint x: 362, startPoint y: 189, endPoint x: 399, endPoint y: 190, distance: 37.0
click at [362, 189] on app-card-role "Promotional Staffing (Brand Ambassadors) 2/2 08:30-16:30 (8h) Alexander Sleigh …" at bounding box center [350, 191] width 75 height 32
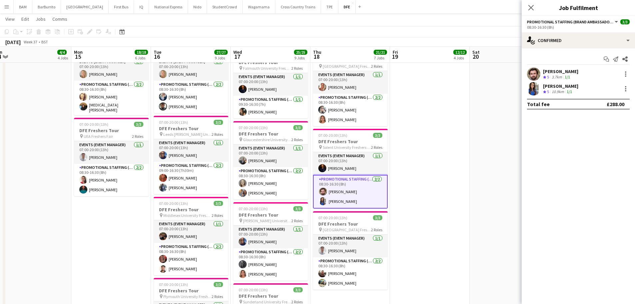
click at [558, 78] on div "3.7km" at bounding box center [556, 77] width 13 height 6
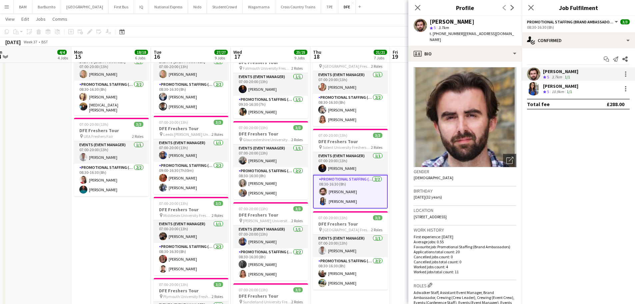
drag, startPoint x: 428, startPoint y: 20, endPoint x: 484, endPoint y: 21, distance: 55.7
click at [484, 21] on div "Alexander Sleigh star 5 3.7km t. +447564602991 | alecsleigh@hotmail.com" at bounding box center [464, 31] width 113 height 30
copy div "[PERSON_NAME]"
drag, startPoint x: 465, startPoint y: 34, endPoint x: 509, endPoint y: 34, distance: 44.3
click at [509, 34] on app-profile-header "Alexander Sleigh star 5 3.7km t. +447564602991 | alecsleigh@hotmail.com" at bounding box center [464, 31] width 113 height 30
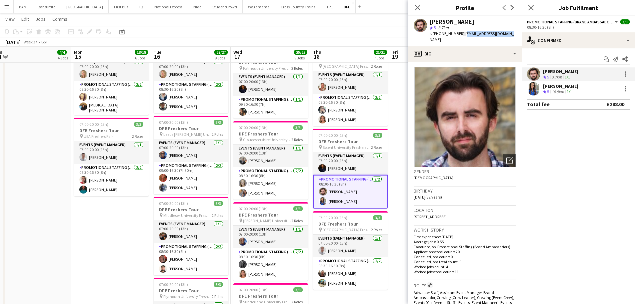
copy span "alecsleigh@hotmail.com"
click at [578, 86] on div "Emma Wood Crew rating 5 10.9km 1/1" at bounding box center [578, 88] width 113 height 13
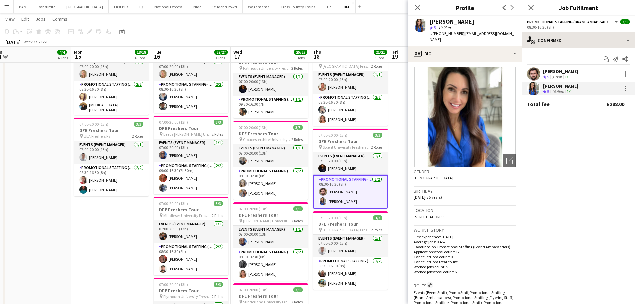
drag, startPoint x: 462, startPoint y: 34, endPoint x: 523, endPoint y: 33, distance: 61.3
click at [523, 33] on body "Menu Boards Boards Boards All jobs Status Workforce Workforce My Workforce Recr…" at bounding box center [317, 95] width 635 height 925
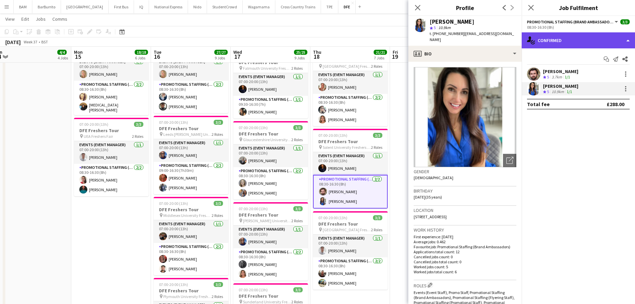
click at [523, 33] on div "single-neutral-actions-check-2 Confirmed" at bounding box center [578, 40] width 113 height 16
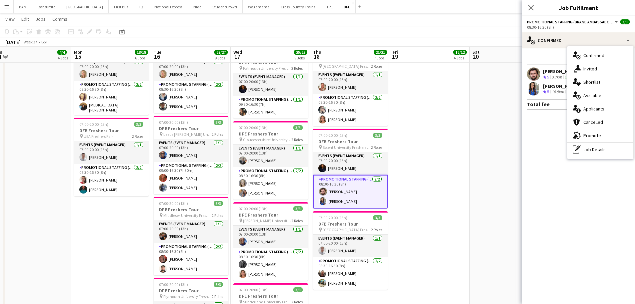
drag, startPoint x: 551, startPoint y: 90, endPoint x: 539, endPoint y: 77, distance: 17.2
click at [552, 89] on div "10.9km" at bounding box center [557, 92] width 15 height 6
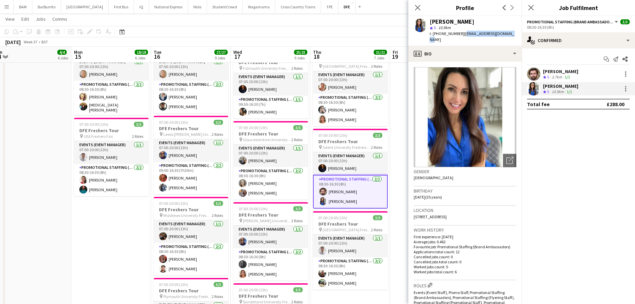
drag, startPoint x: 507, startPoint y: 33, endPoint x: 462, endPoint y: 36, distance: 45.4
click at [462, 36] on div "Emma Wood star 5 10.9km t. +447896151601 | miss_noyce@hotmail.co.uk" at bounding box center [464, 31] width 113 height 30
copy span "miss_noyce@hotmail.co.uk"
click at [558, 76] on div "3.7km" at bounding box center [556, 77] width 13 height 6
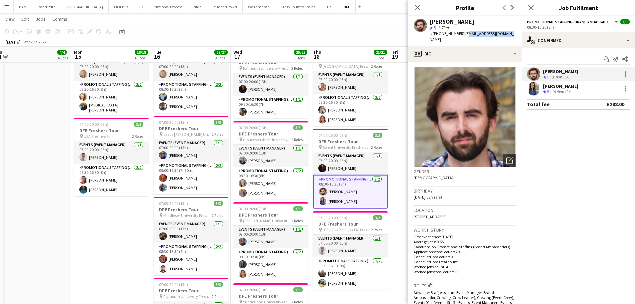
drag, startPoint x: 462, startPoint y: 33, endPoint x: 505, endPoint y: 33, distance: 43.0
click at [505, 33] on div "Alexander Sleigh star 5 3.7km t. +447564602991 | alecsleigh@hotmail.com" at bounding box center [464, 31] width 113 height 30
drag, startPoint x: 502, startPoint y: 34, endPoint x: 462, endPoint y: 37, distance: 39.7
click at [462, 37] on div "Alexander Sleigh star 5 3.7km t. +447564602991 | alecsleigh@hotmail.com" at bounding box center [464, 31] width 113 height 30
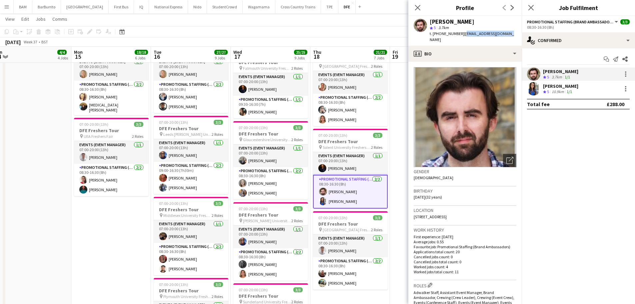
click at [471, 35] on span "| alecsleigh@hotmail.com" at bounding box center [472, 36] width 84 height 11
drag, startPoint x: 462, startPoint y: 34, endPoint x: 505, endPoint y: 35, distance: 43.0
click at [505, 35] on div "Alexander Sleigh star 5 3.7km t. +447564602991 | alecsleigh@hotmail.com" at bounding box center [464, 31] width 113 height 30
copy span "alecsleigh@hotmail.com"
drag, startPoint x: 419, startPoint y: 7, endPoint x: 409, endPoint y: 0, distance: 11.3
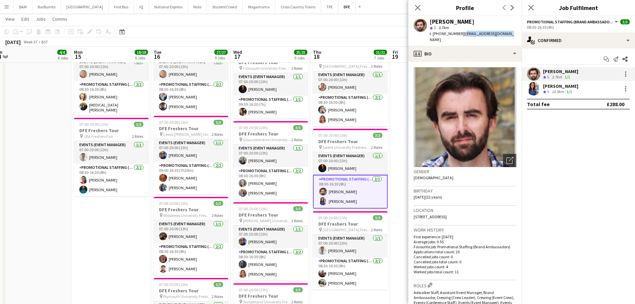
click at [419, 7] on icon at bounding box center [417, 7] width 5 height 5
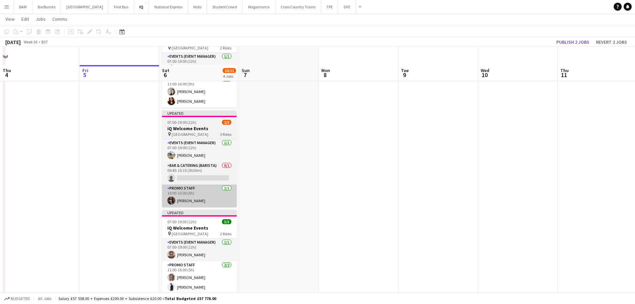
scroll to position [67, 0]
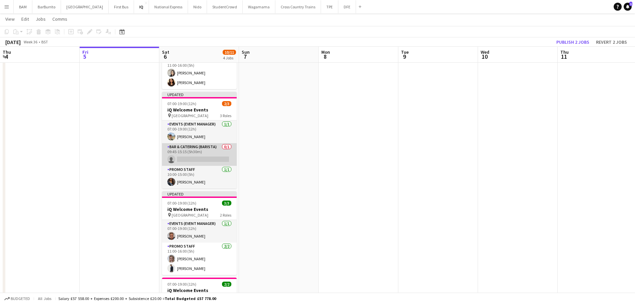
click at [207, 155] on app-card-role "Bar & Catering (Barista) 0/1 09:45-15:15 (5h30m) single-neutral-actions" at bounding box center [199, 154] width 75 height 23
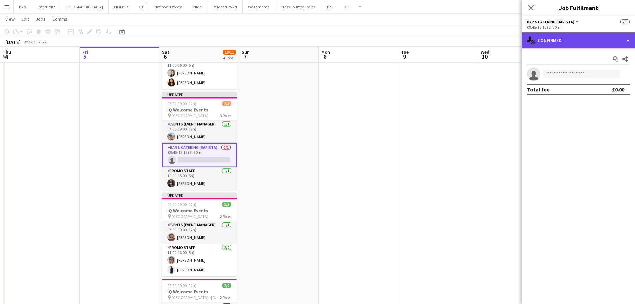
click at [565, 39] on div "single-neutral-actions-check-2 Confirmed" at bounding box center [578, 40] width 113 height 16
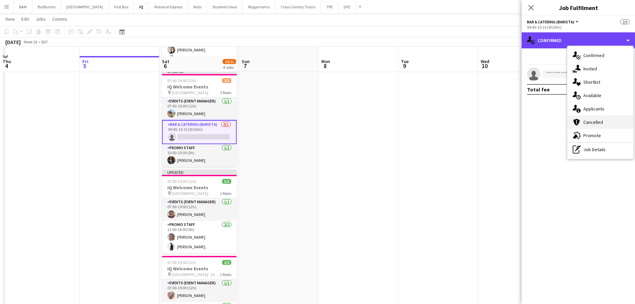
scroll to position [100, 0]
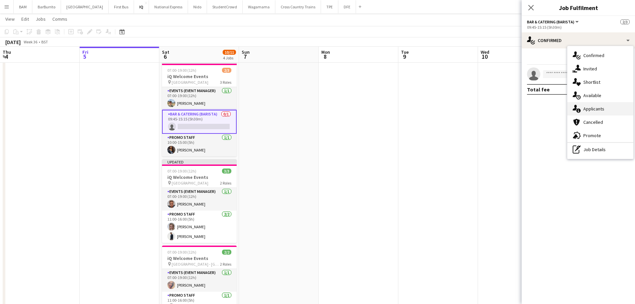
click at [595, 105] on div "single-neutral-actions-information Applicants" at bounding box center [600, 108] width 66 height 13
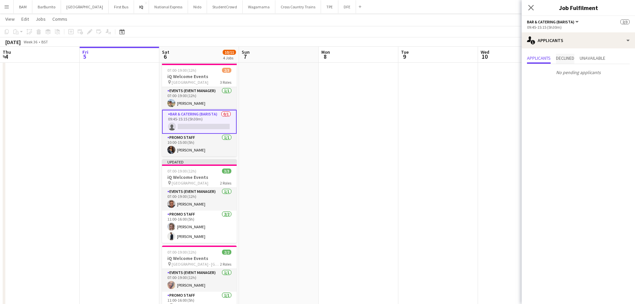
click at [567, 56] on span "Declined" at bounding box center [565, 58] width 18 height 5
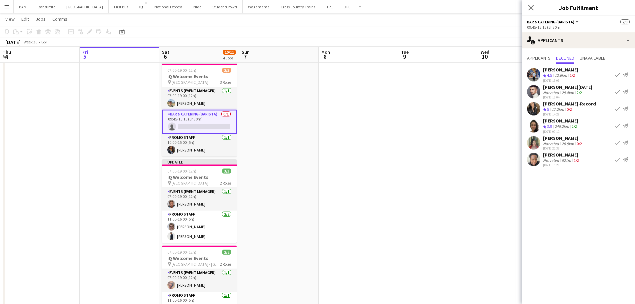
click at [609, 60] on div "Applicants Declined Unavailable" at bounding box center [578, 59] width 103 height 10
click at [544, 55] on span "Applicants" at bounding box center [539, 59] width 24 height 10
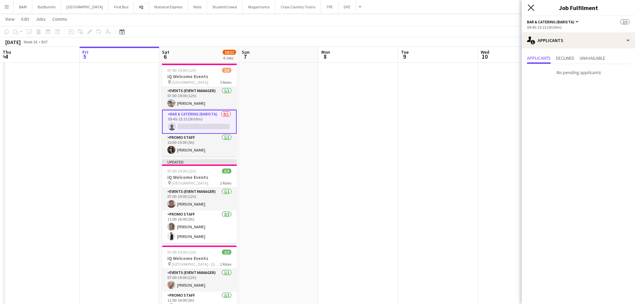
click at [528, 9] on icon "Close pop-in" at bounding box center [531, 7] width 6 height 6
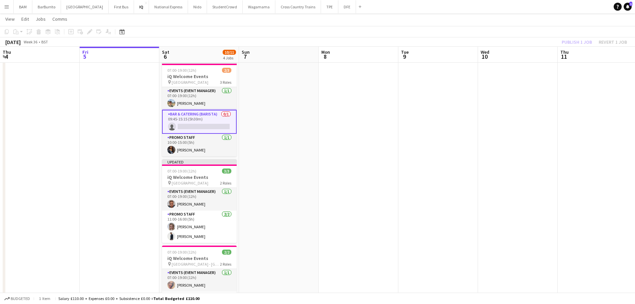
click at [496, 29] on app-toolbar "Copy Paste Paste Ctrl+V Paste with crew Ctrl+Shift+V Paste linked Job [GEOGRAPH…" at bounding box center [317, 31] width 635 height 11
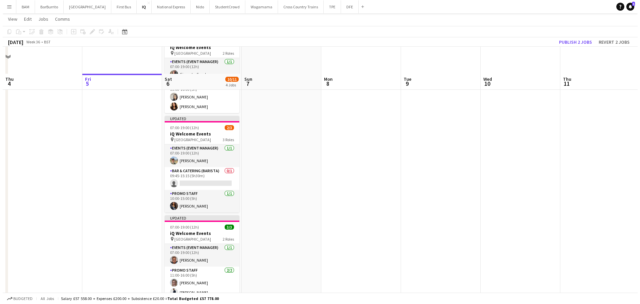
scroll to position [0, 0]
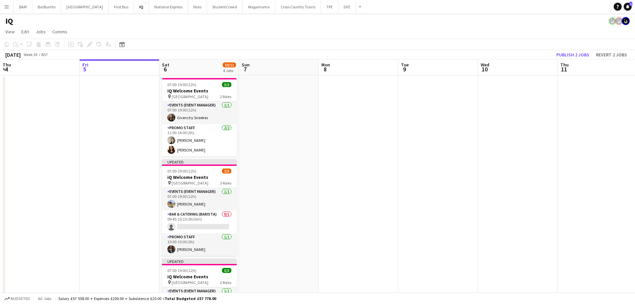
click at [417, 46] on app-toolbar "Copy Paste Paste Ctrl+V Paste with crew Ctrl+Shift+V Paste linked Job [GEOGRAPH…" at bounding box center [317, 44] width 635 height 11
click at [205, 219] on app-card-role "Bar & Catering (Barista) 0/1 09:45-15:15 (5h30m) single-neutral-actions" at bounding box center [199, 221] width 75 height 23
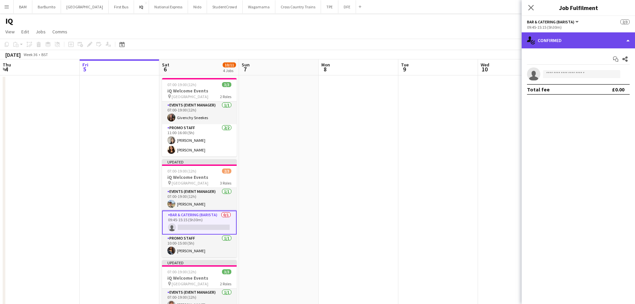
click at [575, 41] on div "single-neutral-actions-check-2 Confirmed" at bounding box center [578, 40] width 113 height 16
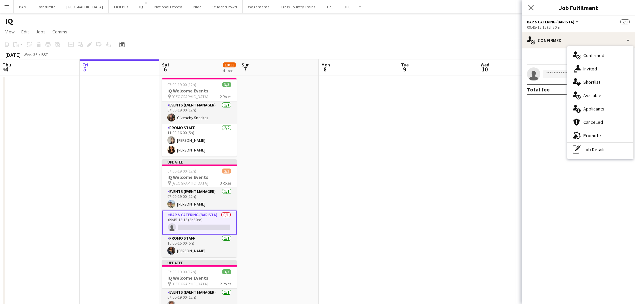
click at [465, 23] on div "IQ" at bounding box center [317, 19] width 635 height 13
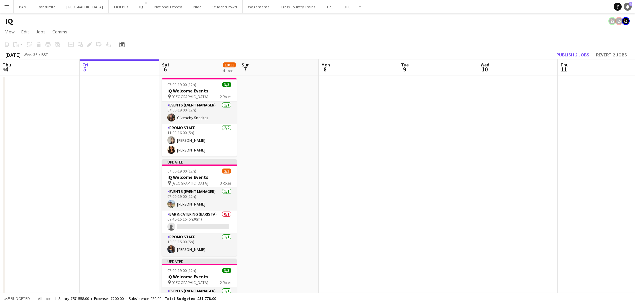
click at [630, 7] on link "Notifications 1" at bounding box center [627, 7] width 8 height 8
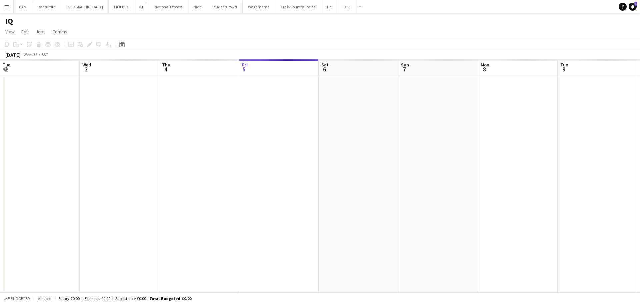
scroll to position [0, 159]
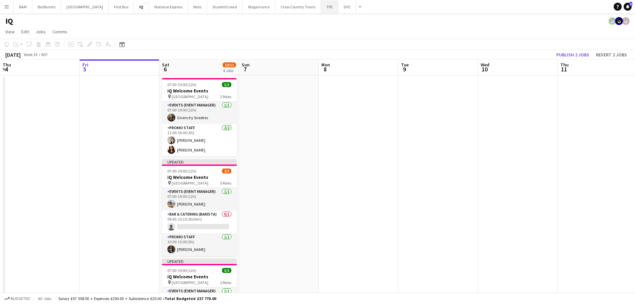
click at [321, 9] on button "TPE Close" at bounding box center [329, 6] width 17 height 13
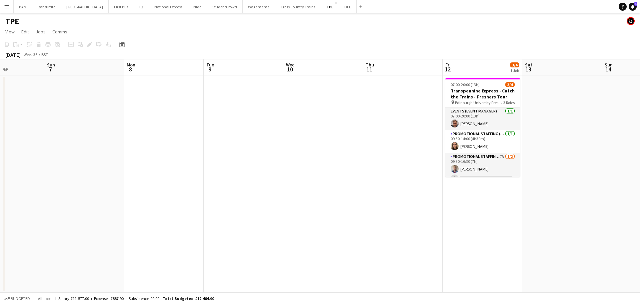
drag, startPoint x: 245, startPoint y: 128, endPoint x: 370, endPoint y: 142, distance: 125.7
click at [169, 126] on app-calendar-viewport "Wed 3 Thu 4 Fri 5 Sat 6 Sun 7 Mon 8 Tue 9 Wed 10 Thu 11 Fri 12 3/4 1 Job Sat 13…" at bounding box center [320, 175] width 640 height 233
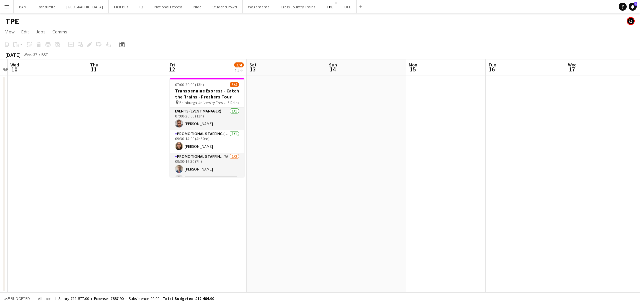
scroll to position [0, 213]
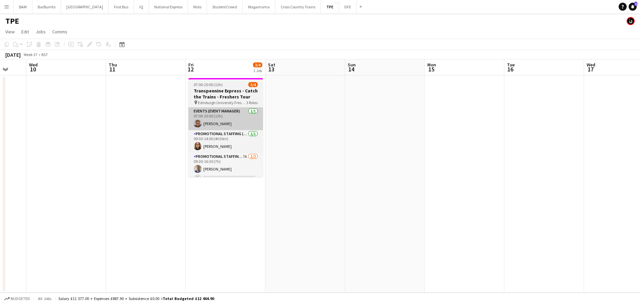
drag, startPoint x: 328, startPoint y: 140, endPoint x: 238, endPoint y: 128, distance: 90.8
click at [211, 131] on app-calendar-viewport "Sun 7 Mon 8 Tue 9 Wed 10 Thu 11 Fri 12 3/4 1 Job Sat 13 Sun 14 Mon 15 Tue 16 We…" at bounding box center [320, 175] width 640 height 233
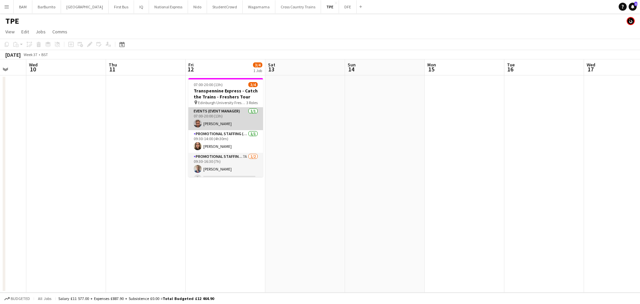
scroll to position [8, 0]
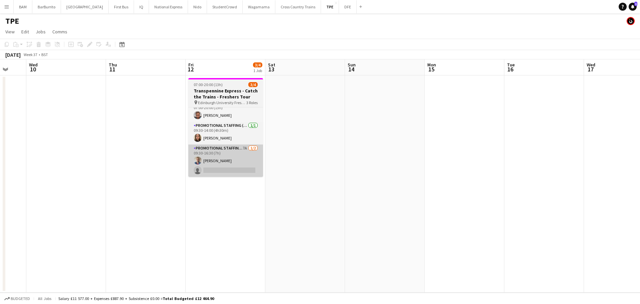
click at [233, 171] on app-card-role "Promotional Staffing (Brand Ambassadors) 7A [DATE] 09:30-16:30 (7h) [PERSON_NAM…" at bounding box center [225, 160] width 75 height 32
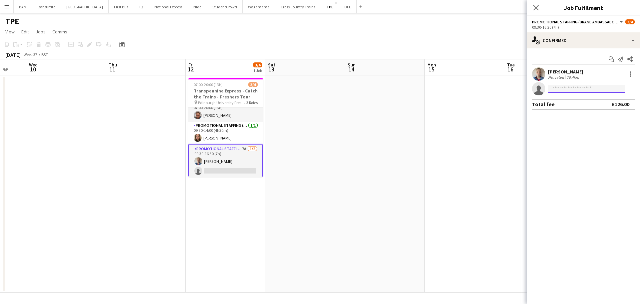
click at [597, 88] on input at bounding box center [586, 89] width 77 height 8
click at [533, 88] on icon "single-neutral-actions" at bounding box center [538, 90] width 13 height 15
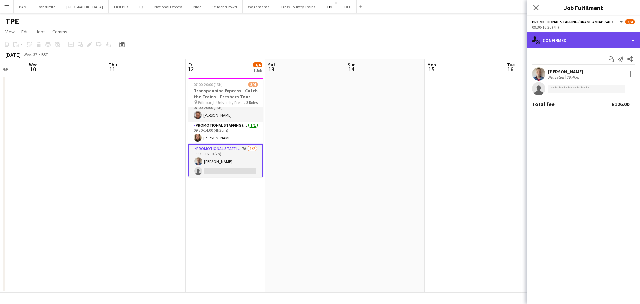
click at [592, 39] on div "single-neutral-actions-check-2 Confirmed" at bounding box center [583, 40] width 113 height 16
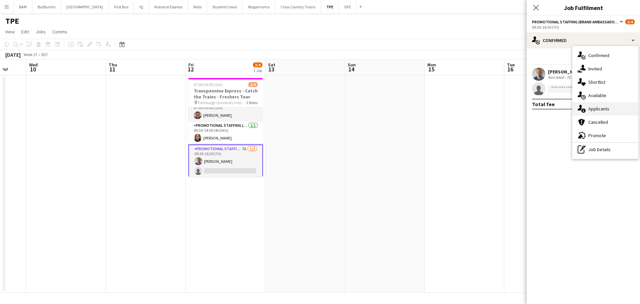
click at [603, 110] on span "Applicants" at bounding box center [598, 109] width 21 height 6
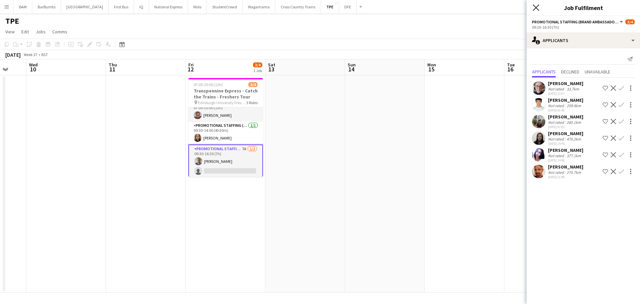
click at [535, 7] on icon at bounding box center [536, 7] width 6 height 6
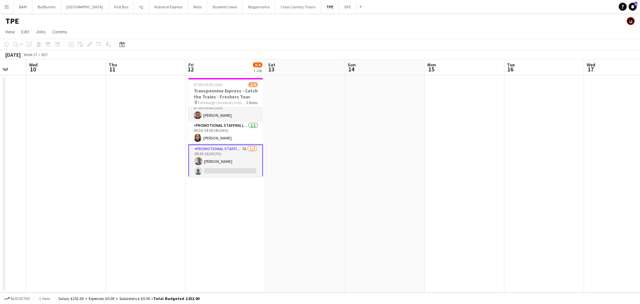
click at [420, 38] on app-page-menu "View Day view expanded Day view collapsed Month view Date picker Jump to [DATE]…" at bounding box center [320, 32] width 640 height 13
